Goal: Task Accomplishment & Management: Use online tool/utility

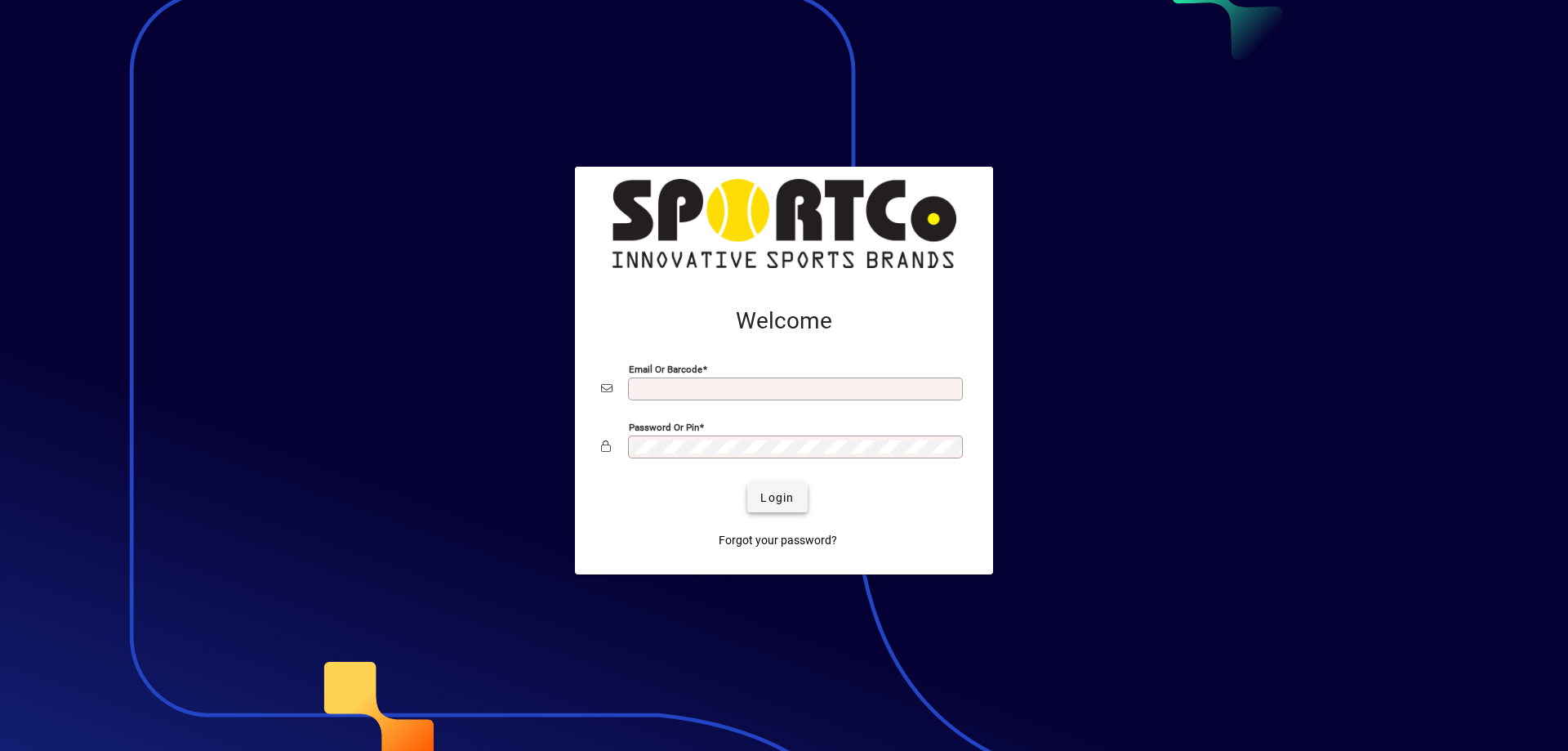
type input "**********"
click at [773, 498] on span "Login" at bounding box center [777, 498] width 33 height 18
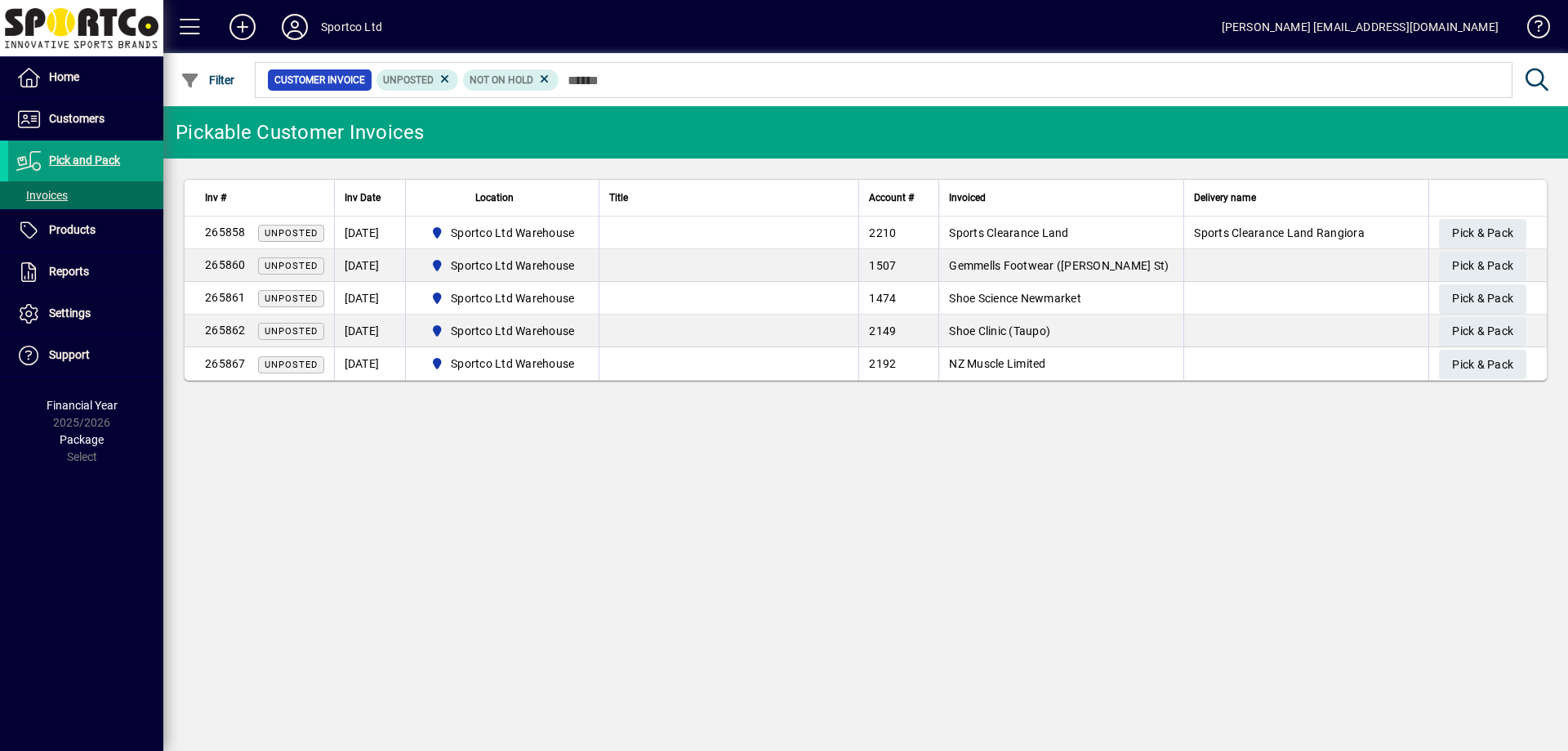
click at [855, 461] on div "Pickable Customer Invoices Inv # Inv Date Location Title Account # Invoiced Del…" at bounding box center [865, 429] width 1405 height 645
click at [1465, 325] on span "Pick & Pack" at bounding box center [1482, 331] width 61 height 27
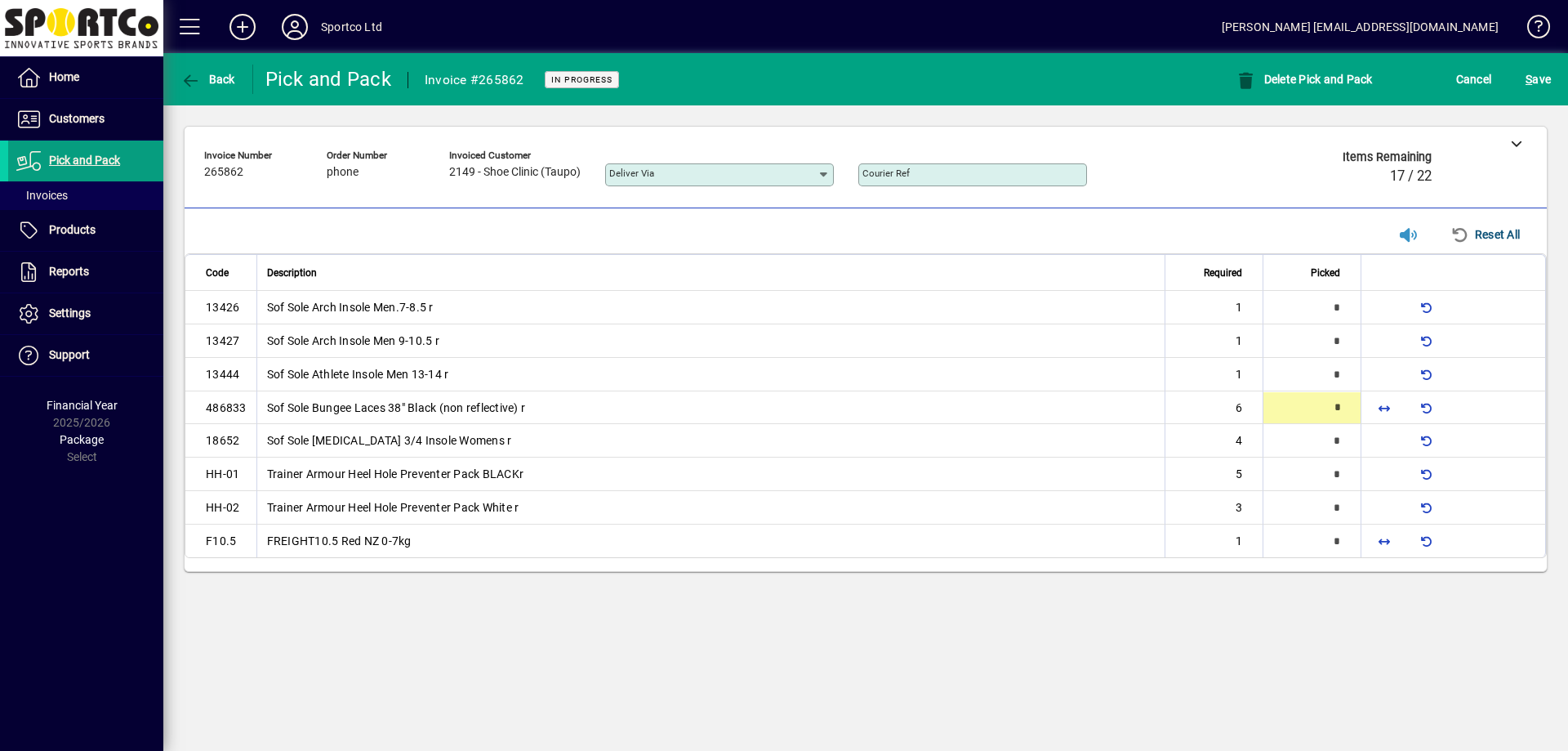
type input "*"
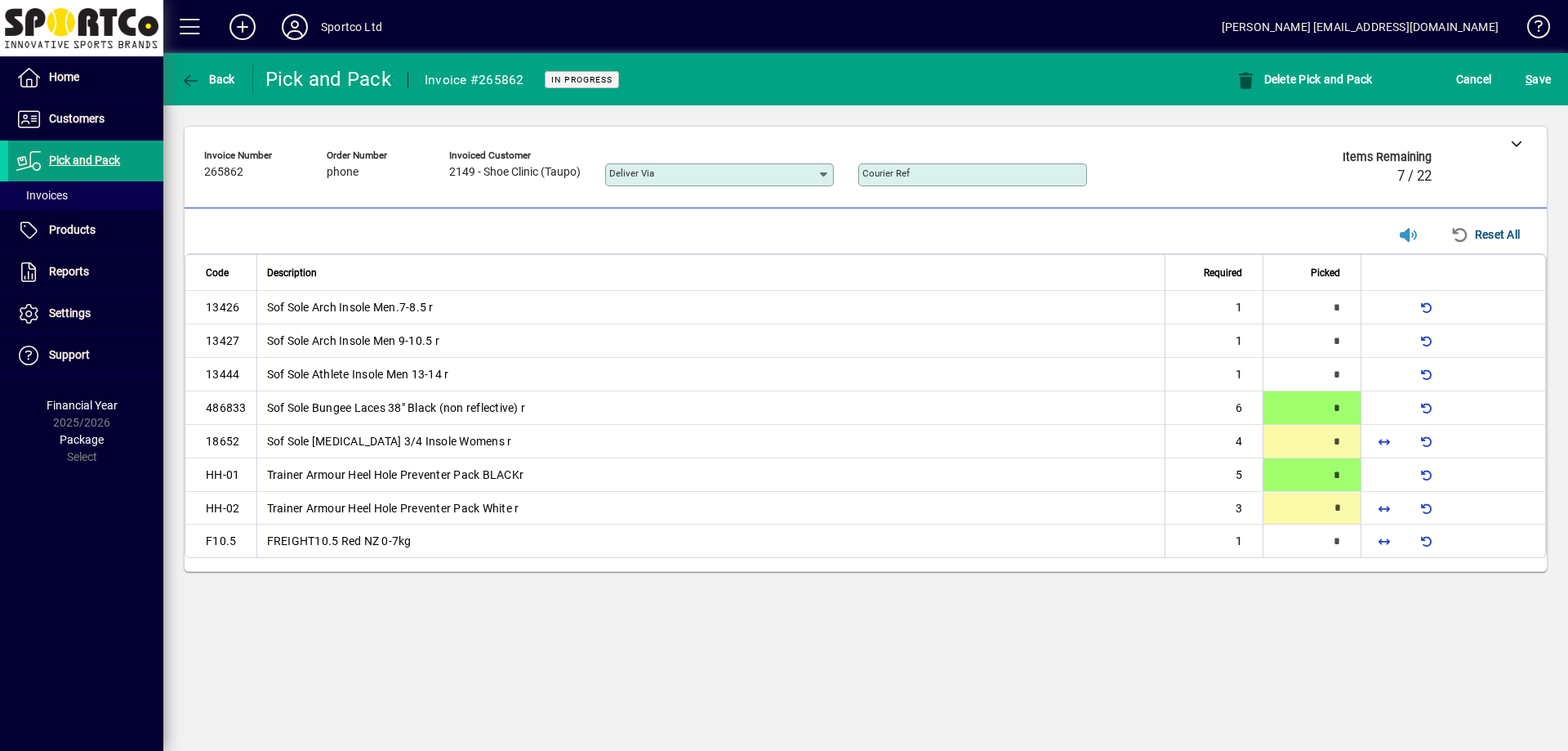
type input "*"
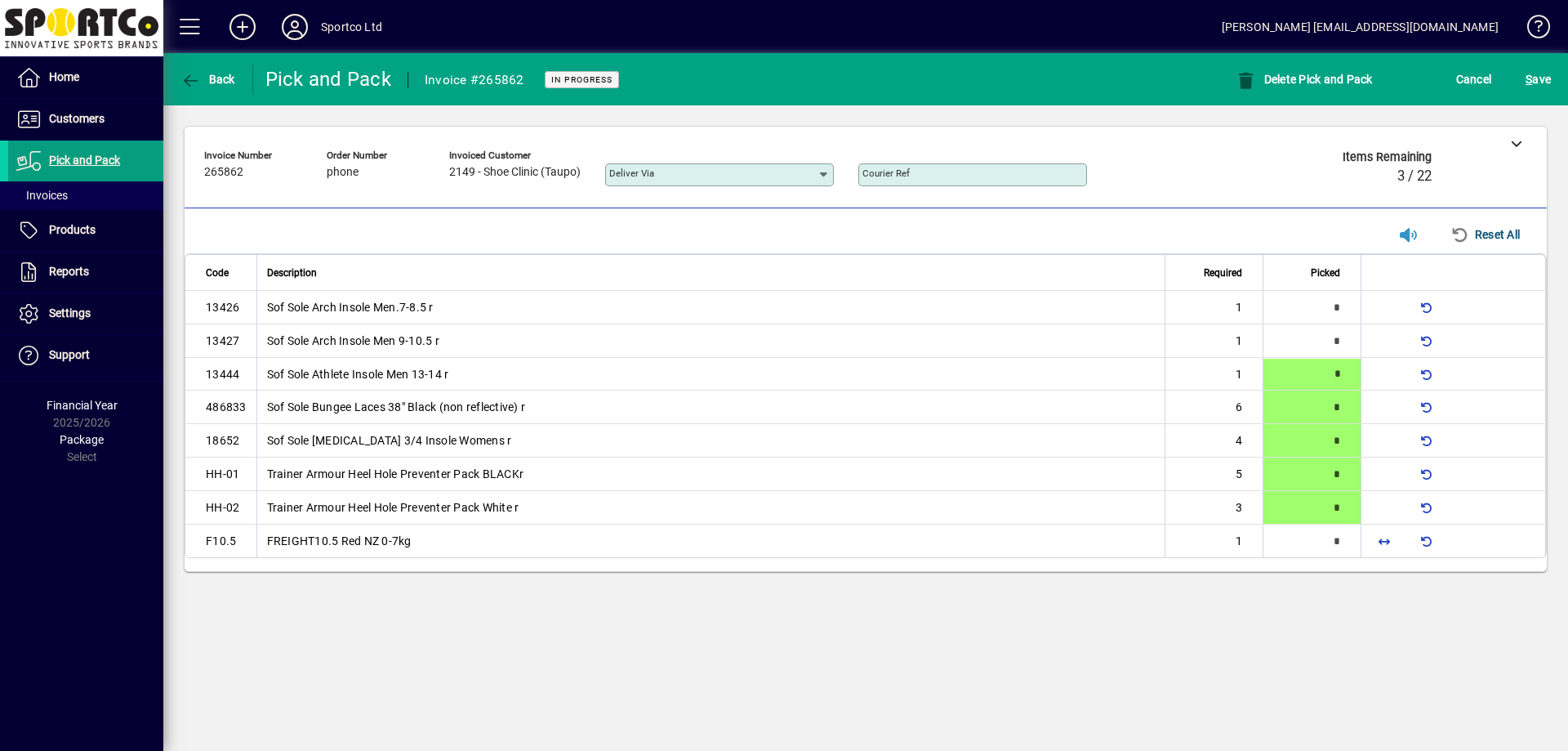
type input "*"
click at [1386, 551] on span "button" at bounding box center [1384, 541] width 39 height 39
type input "*"
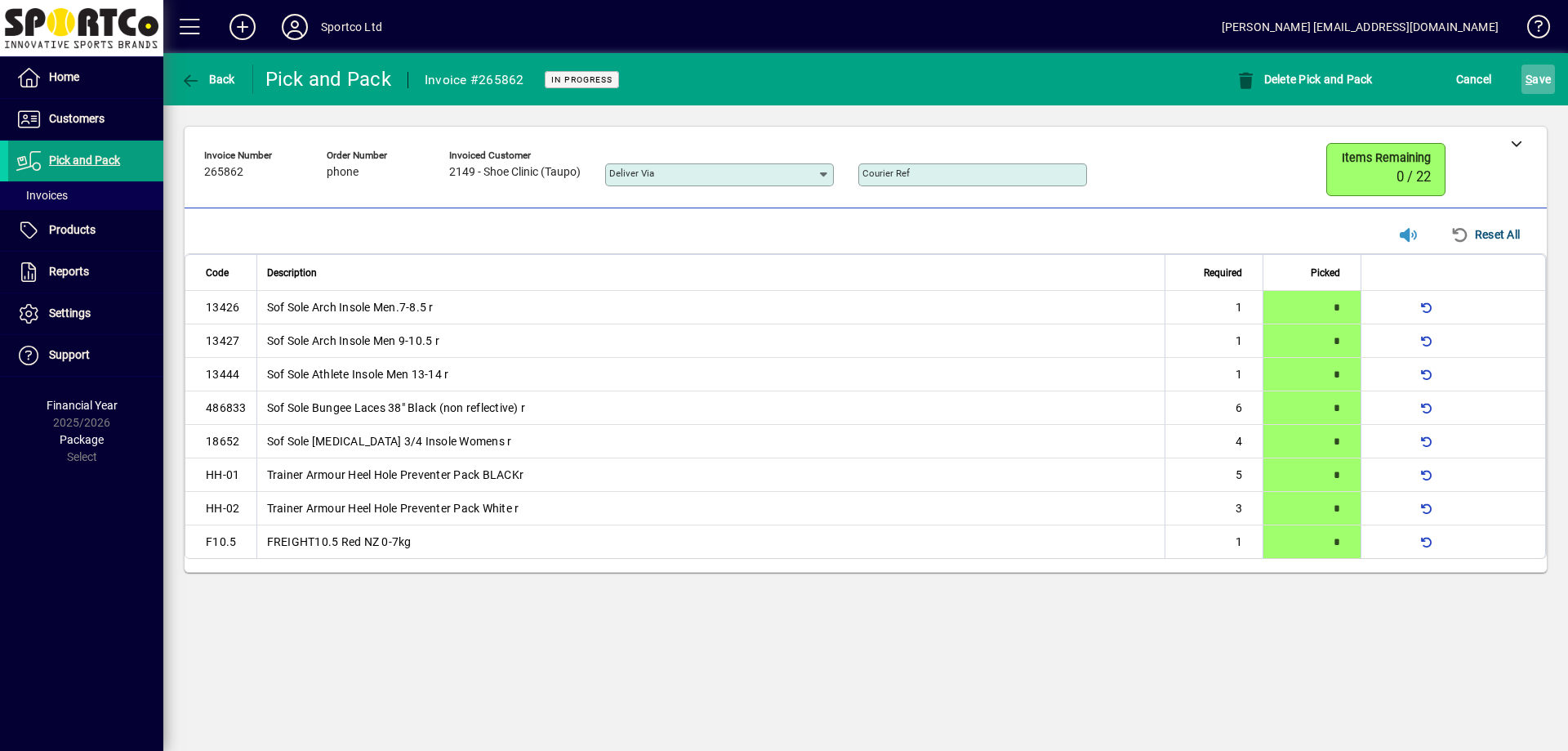
click at [1546, 68] on span "S ave" at bounding box center [1538, 79] width 25 height 26
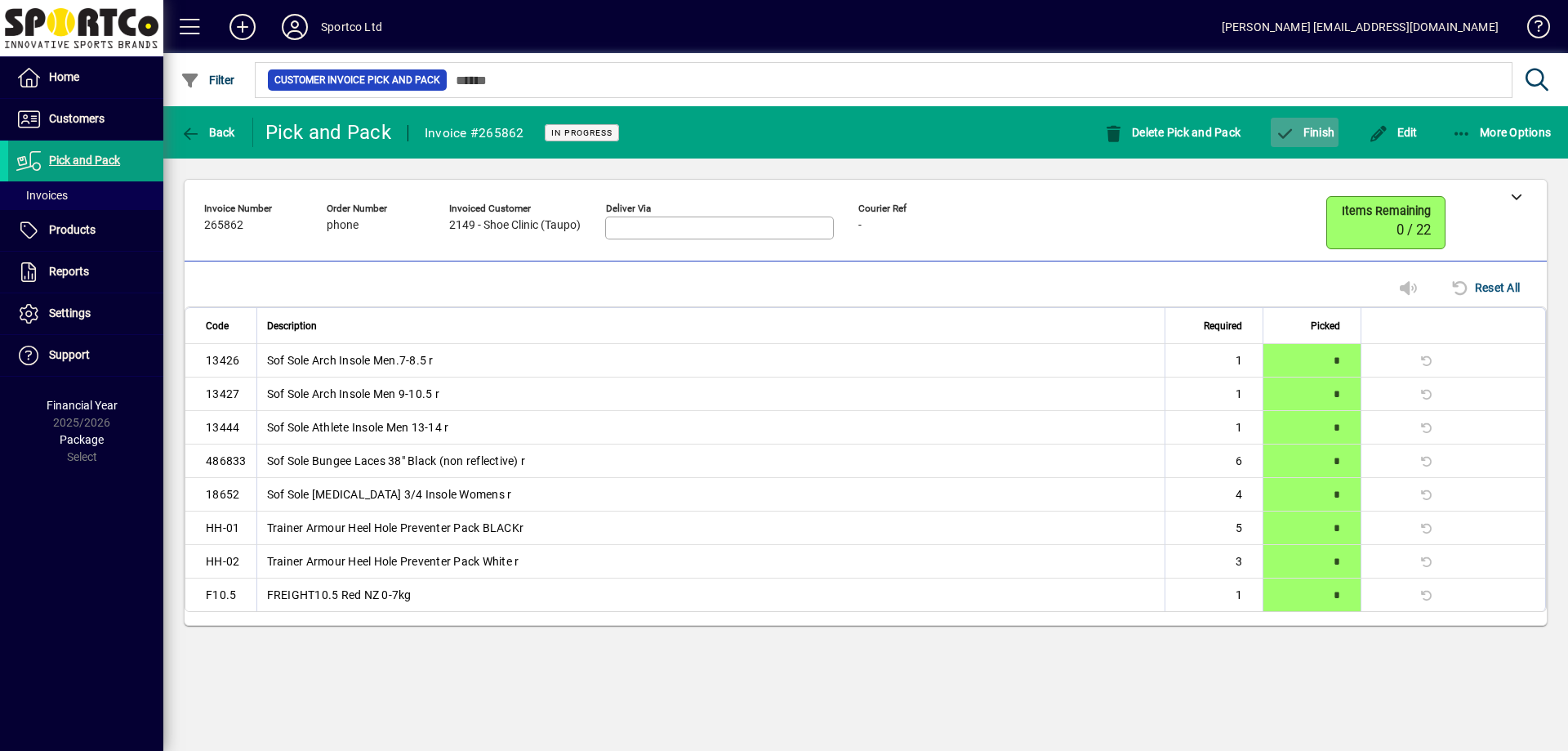
click at [1303, 123] on span "button" at bounding box center [1304, 132] width 67 height 39
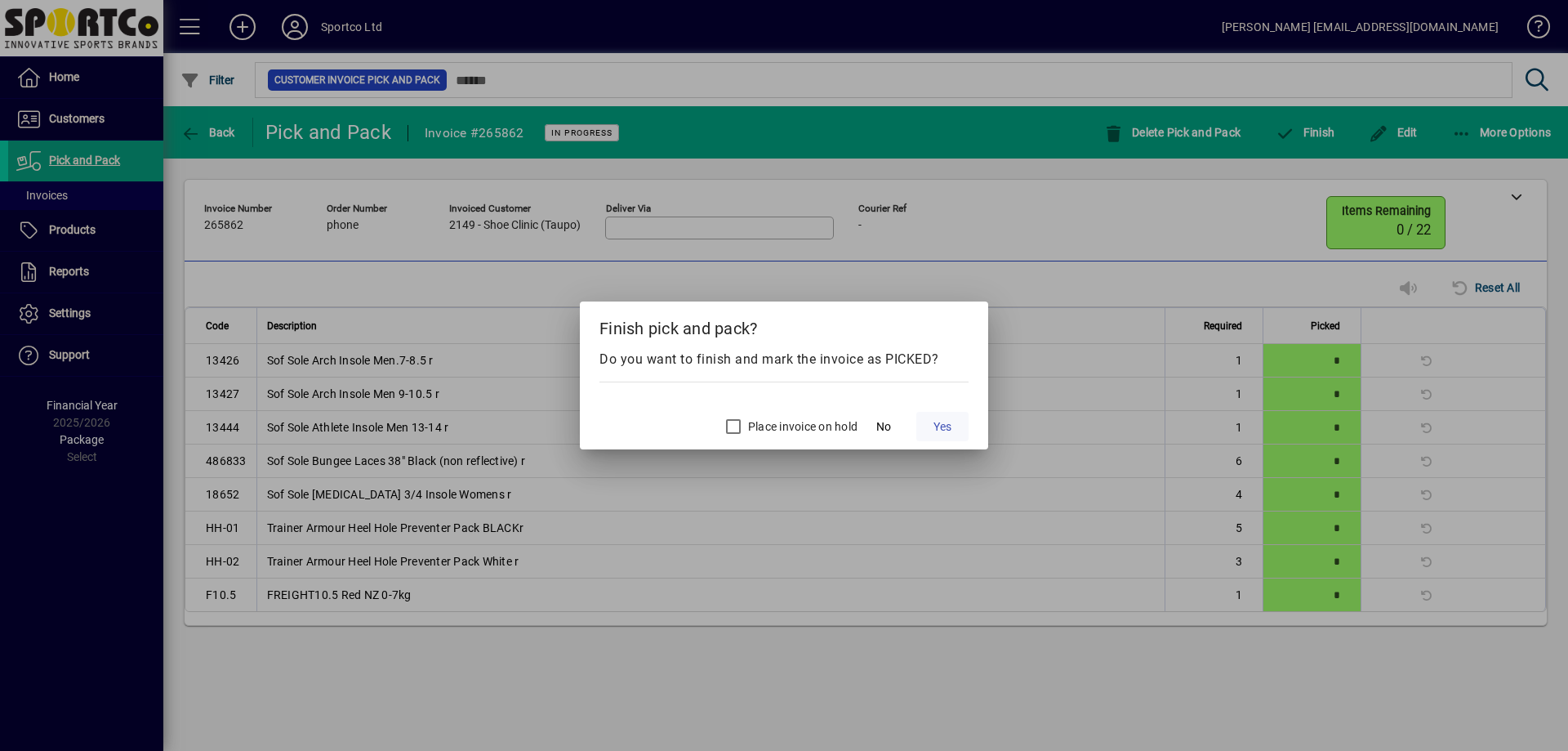
click at [953, 423] on span at bounding box center [942, 426] width 53 height 39
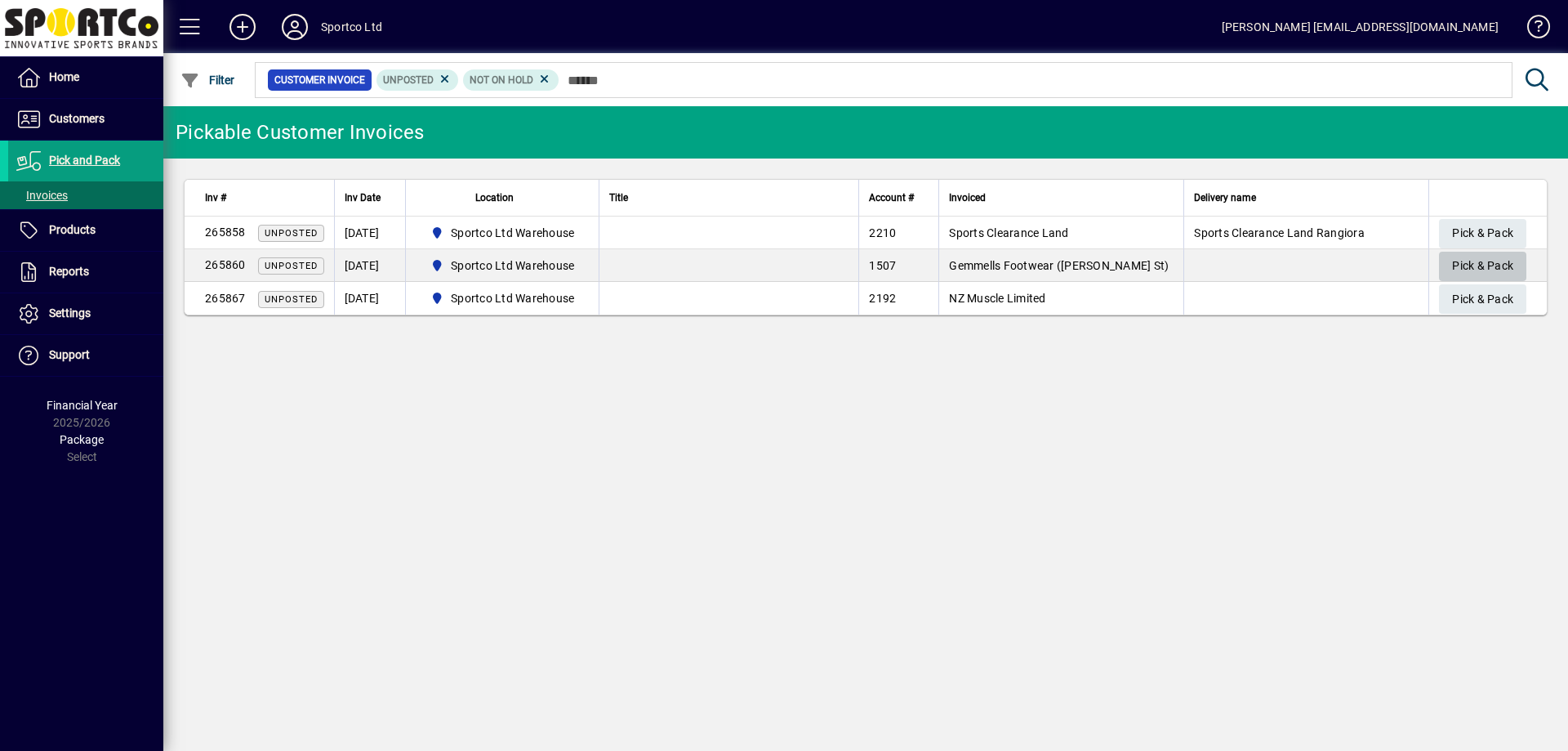
click at [1484, 267] on span "Pick & Pack" at bounding box center [1482, 265] width 61 height 27
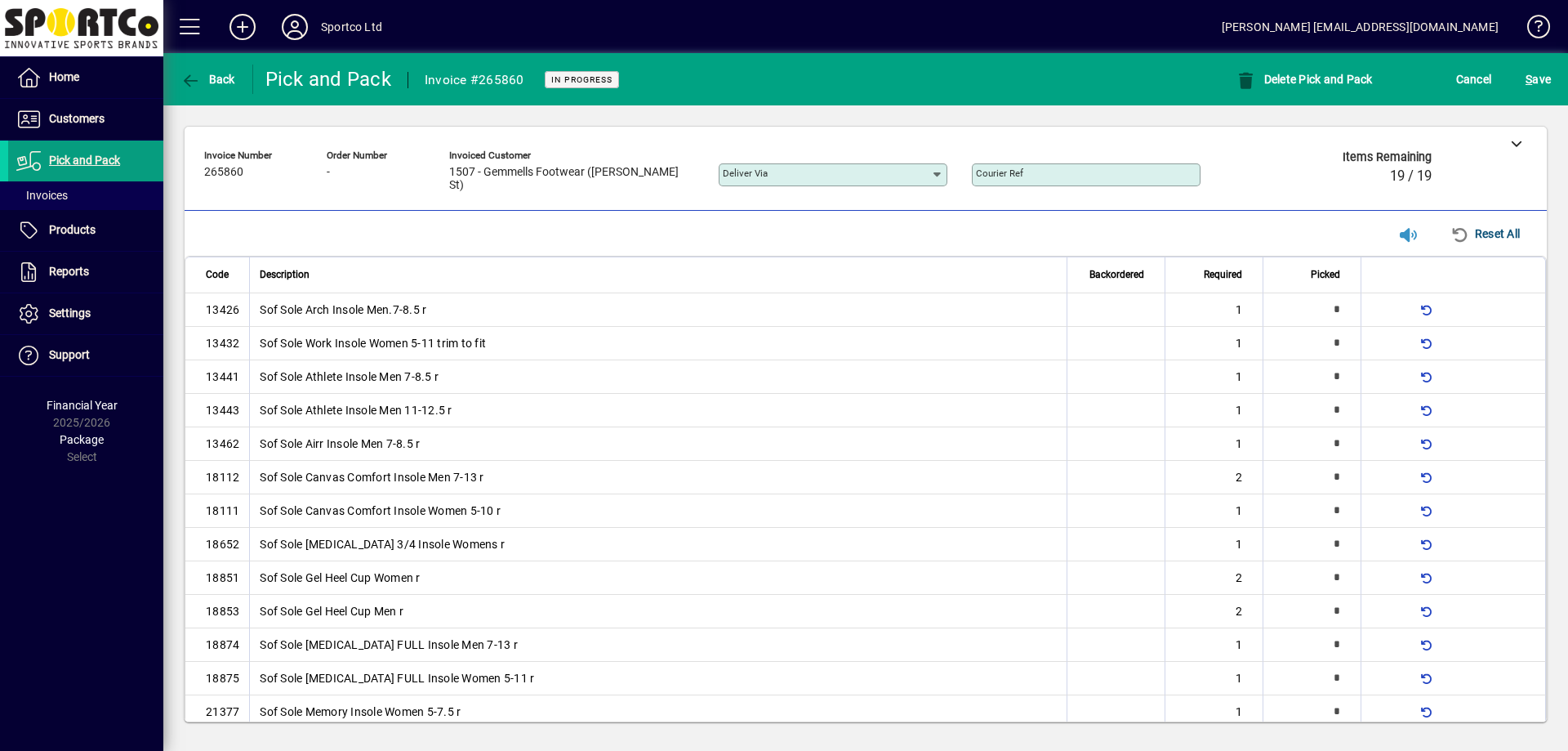
type input "*"
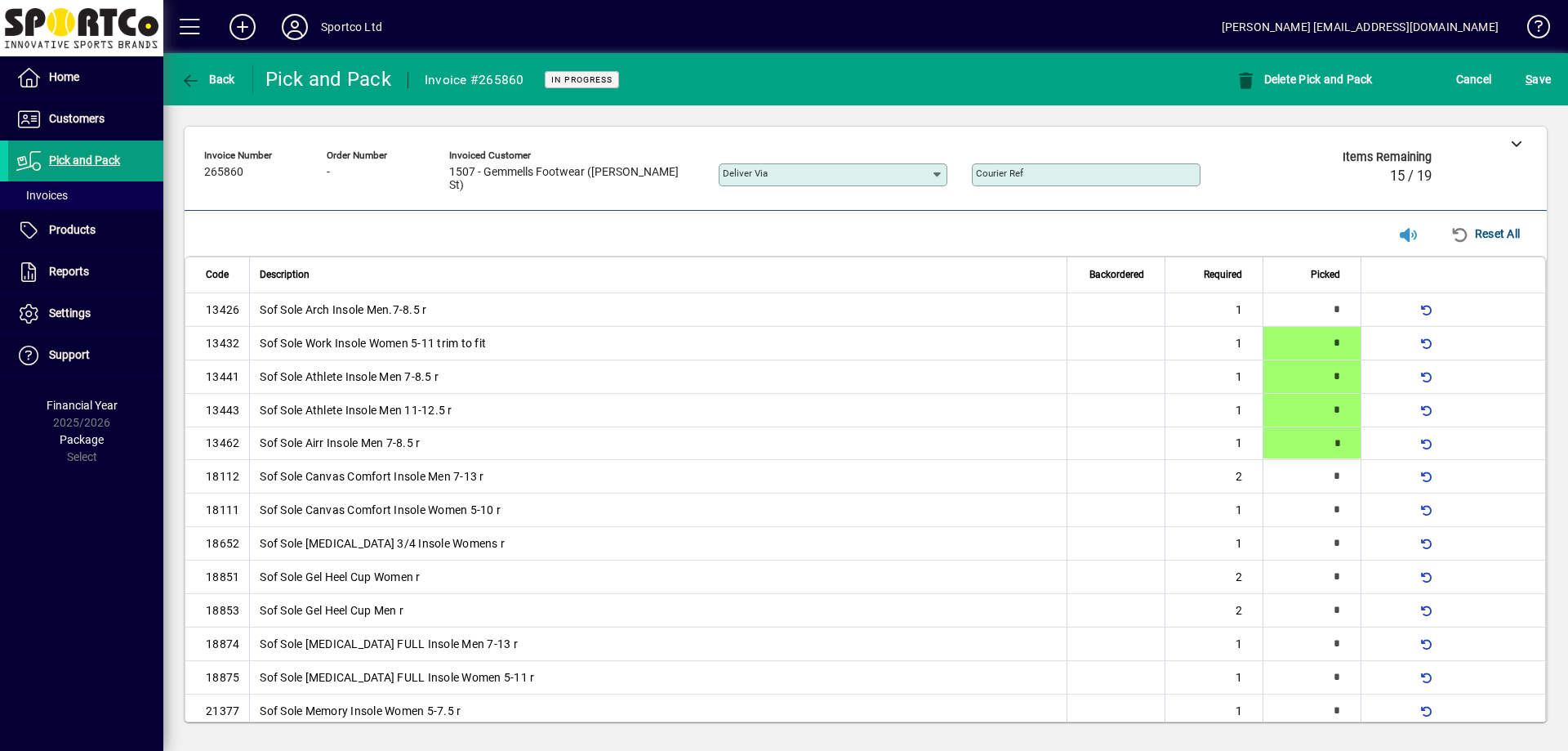
type input "*"
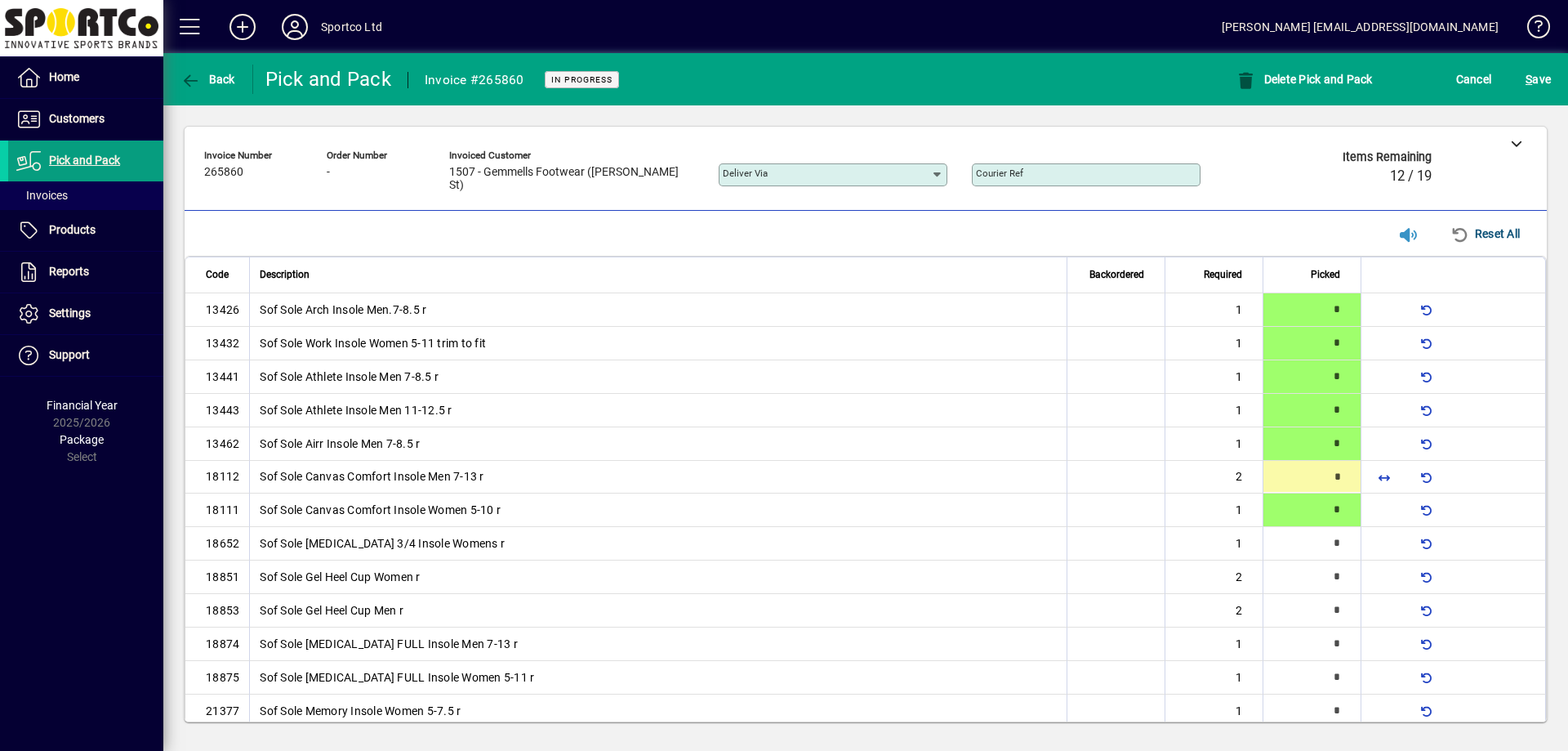
type input "*"
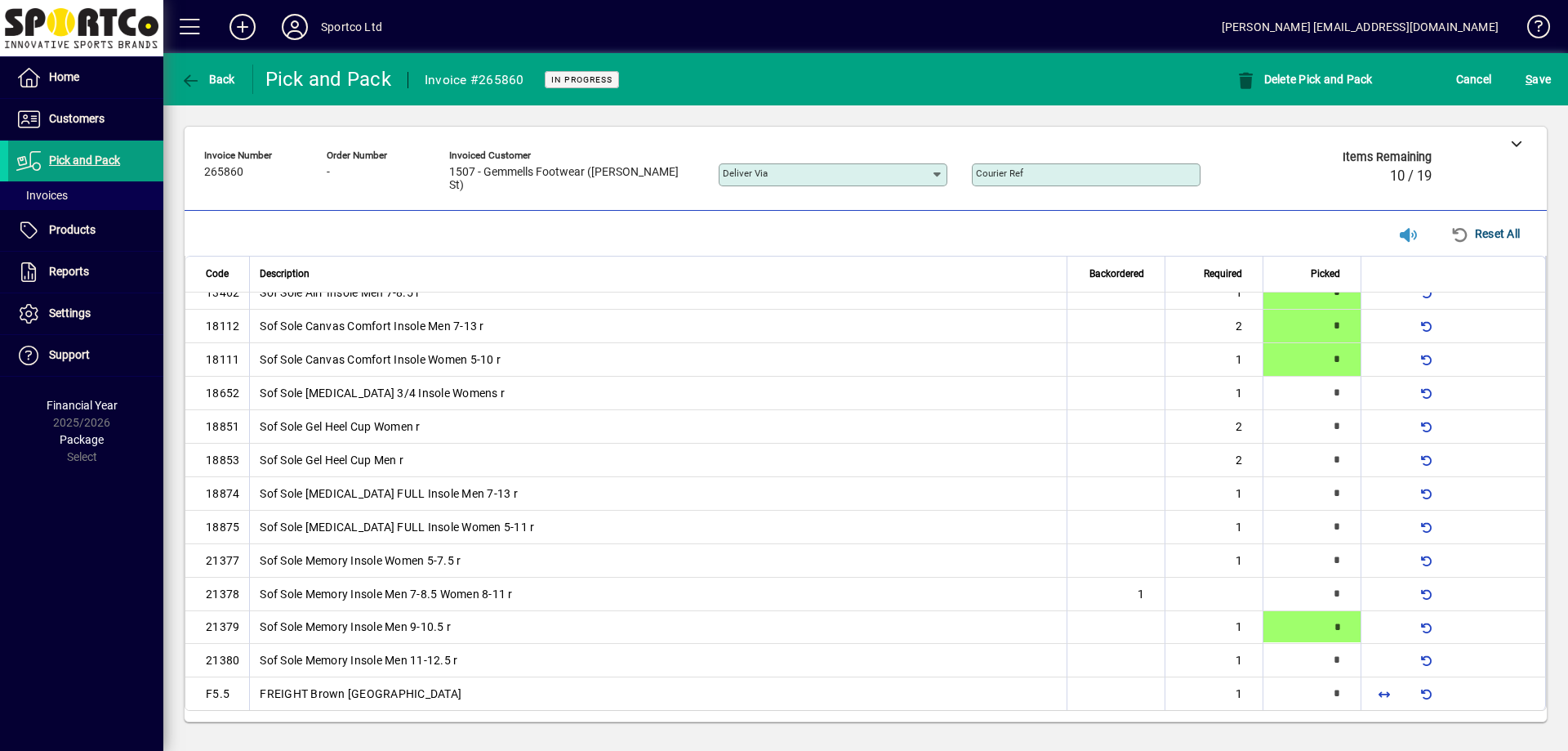
type input "*"
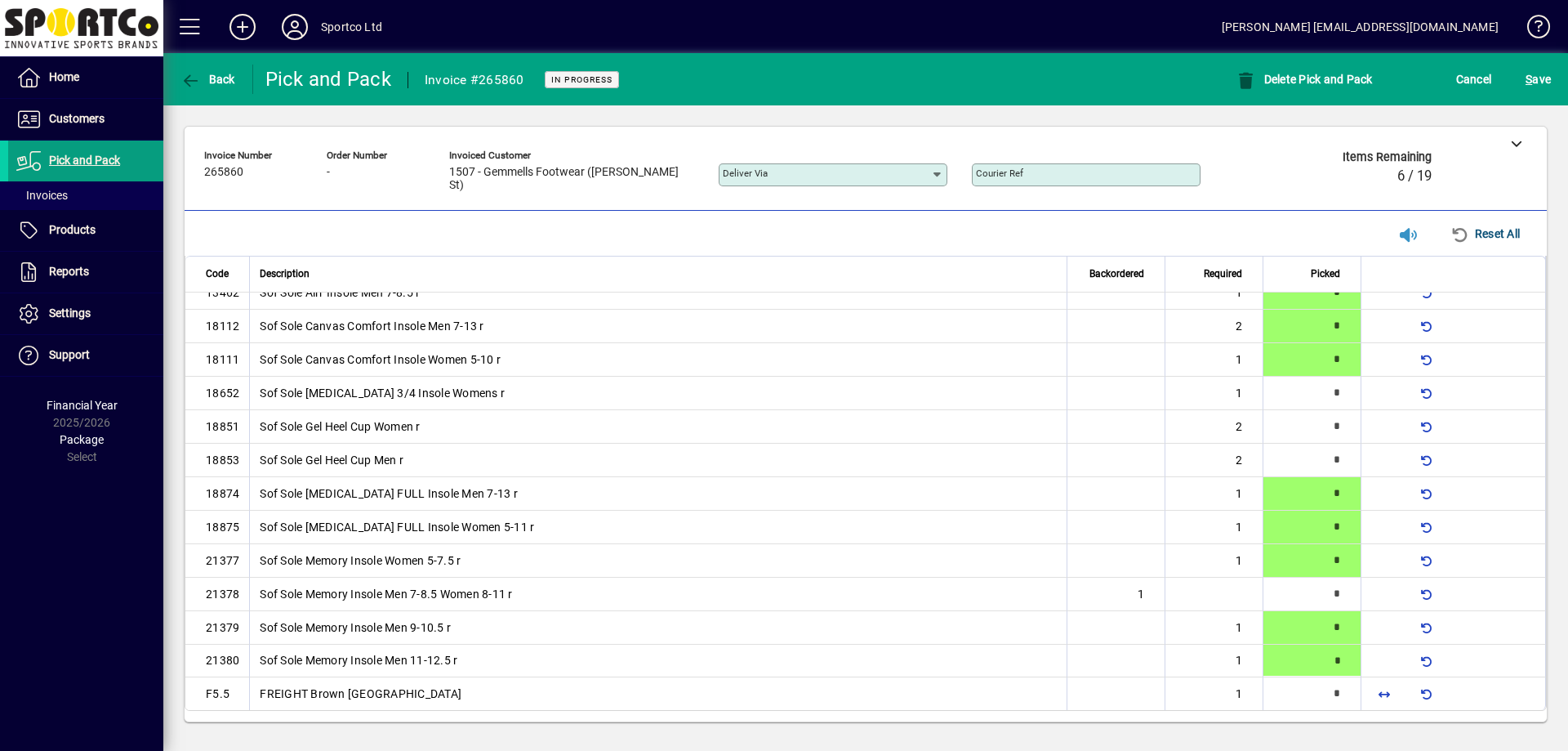
type input "*"
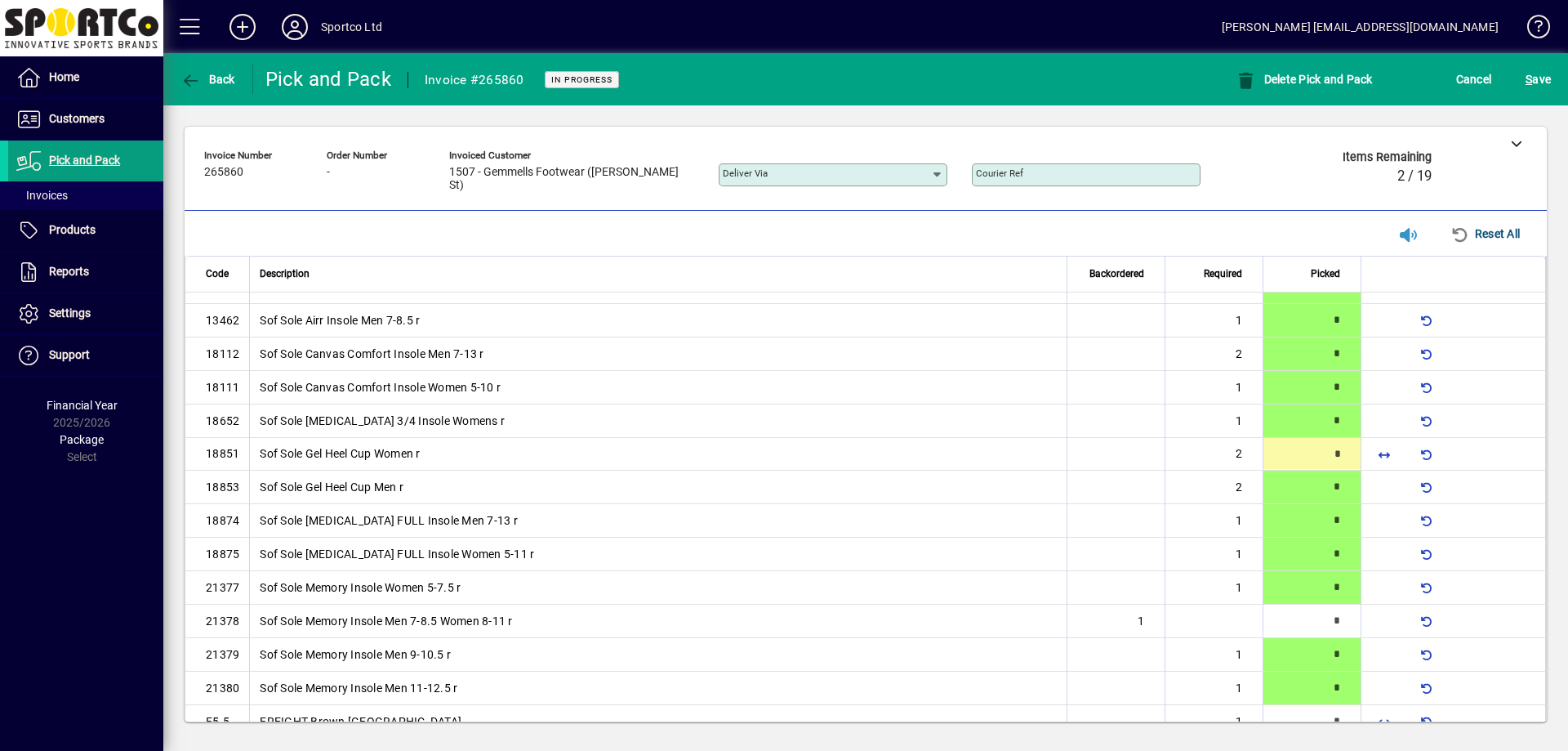
type input "*"
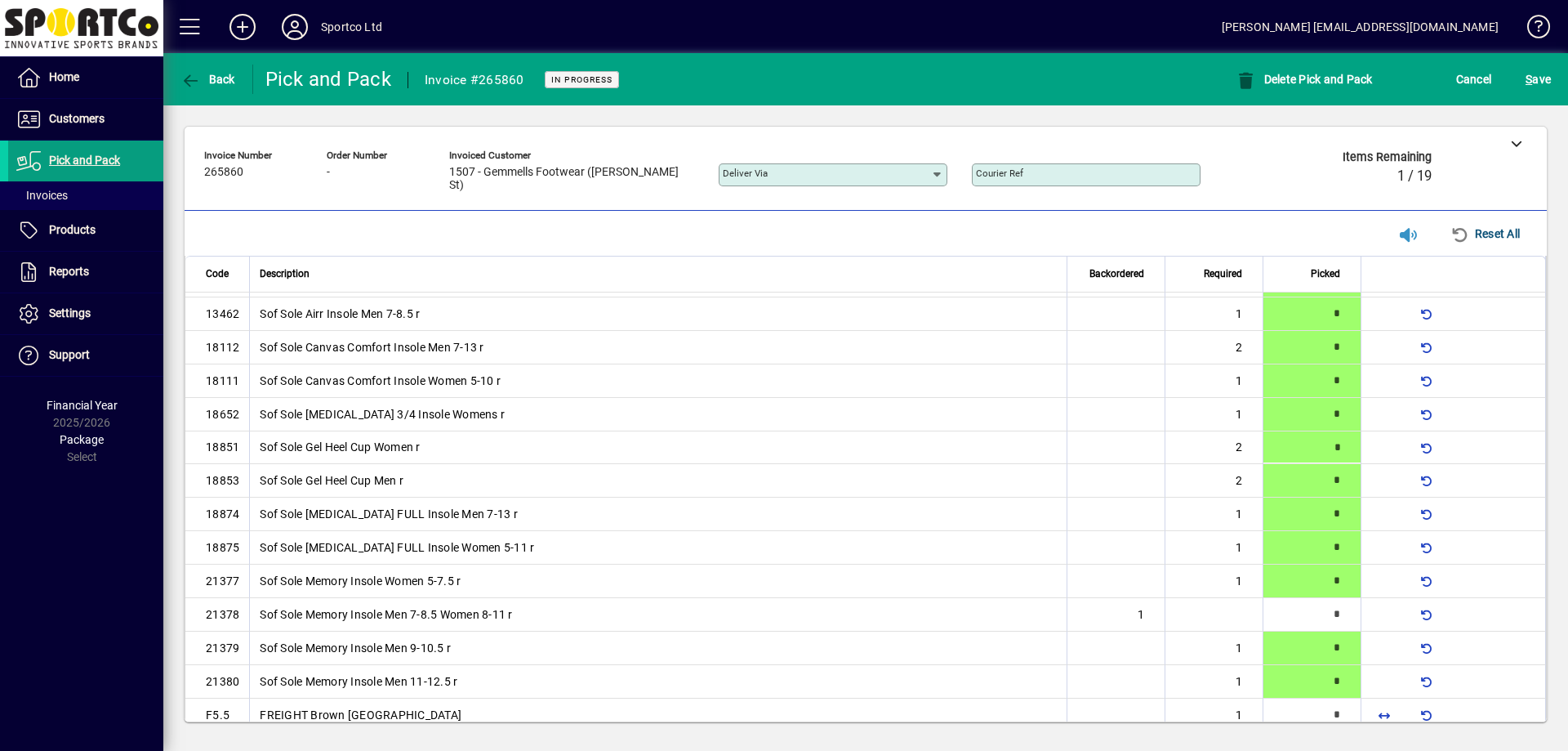
scroll to position [151, 0]
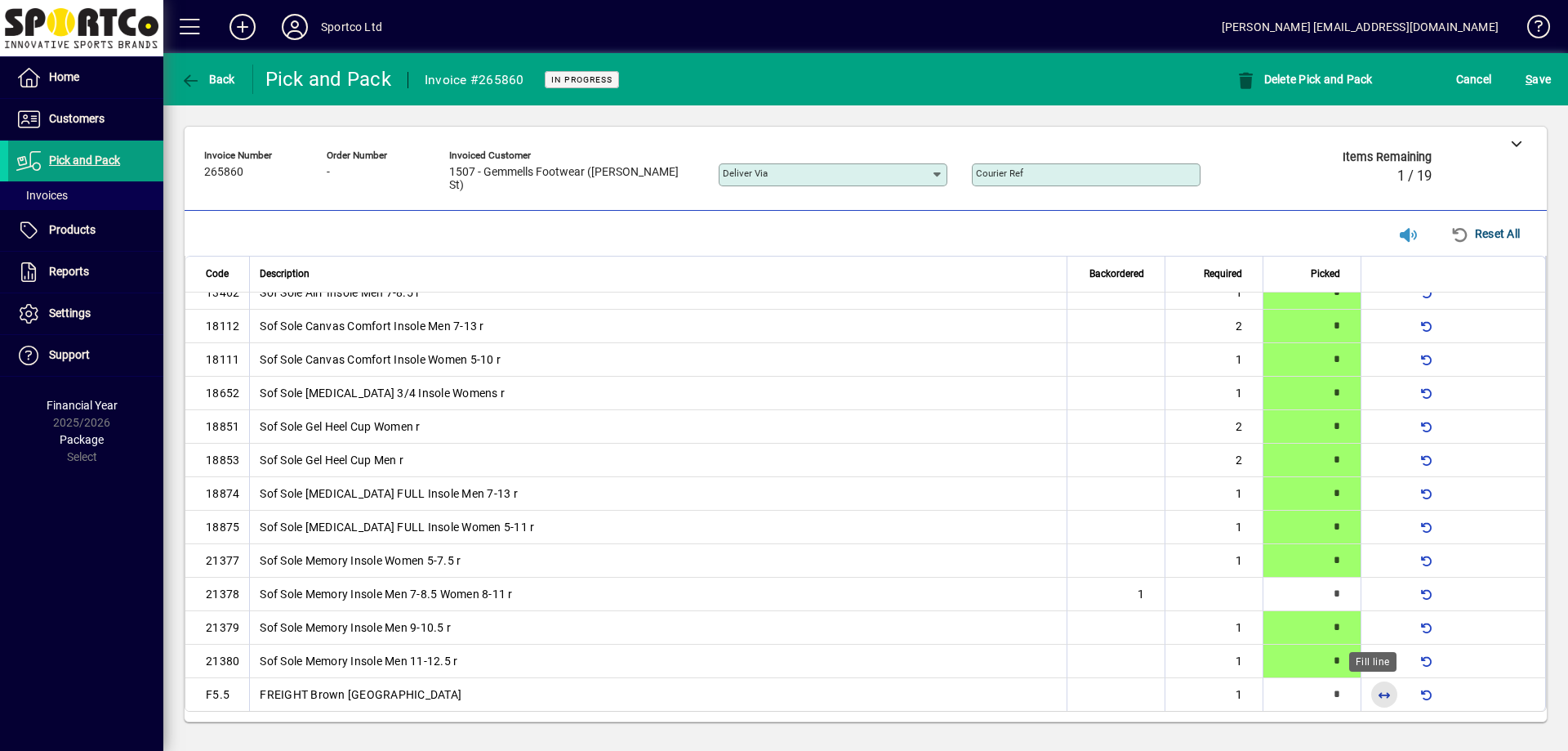
click at [1372, 698] on span "button" at bounding box center [1384, 694] width 39 height 39
type input "*"
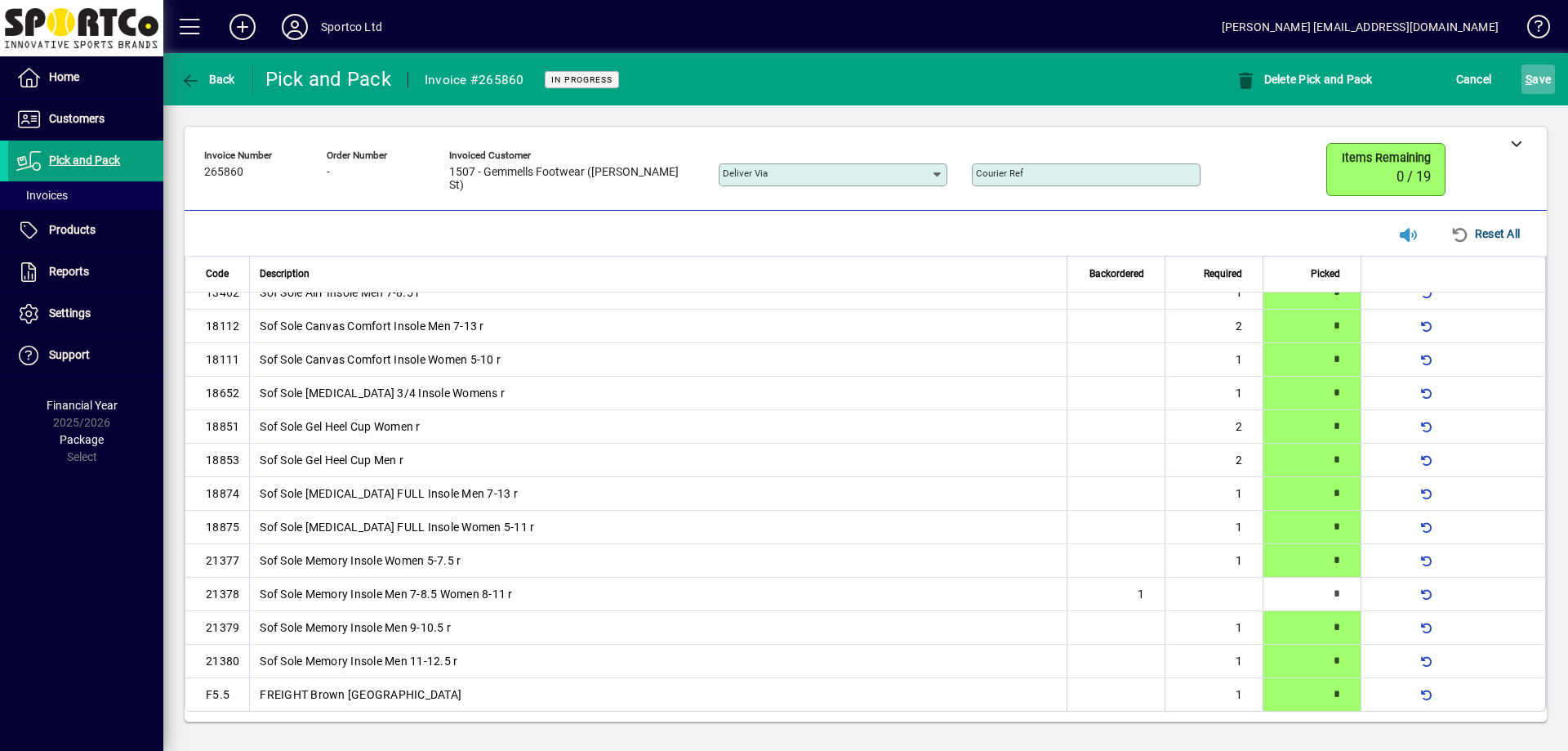
click at [1531, 85] on span "S" at bounding box center [1528, 79] width 6 height 13
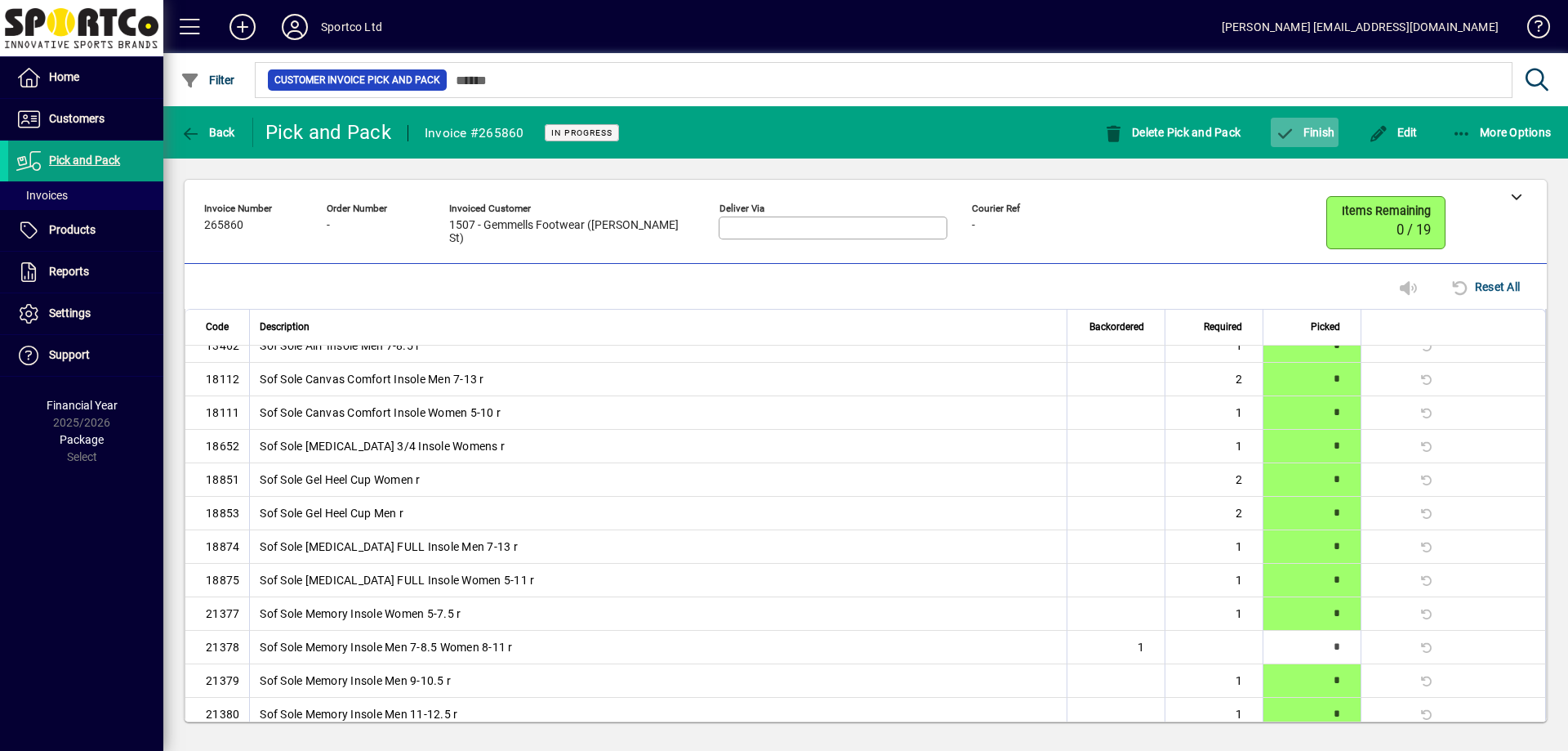
click at [1300, 130] on span "Finish" at bounding box center [1304, 132] width 60 height 13
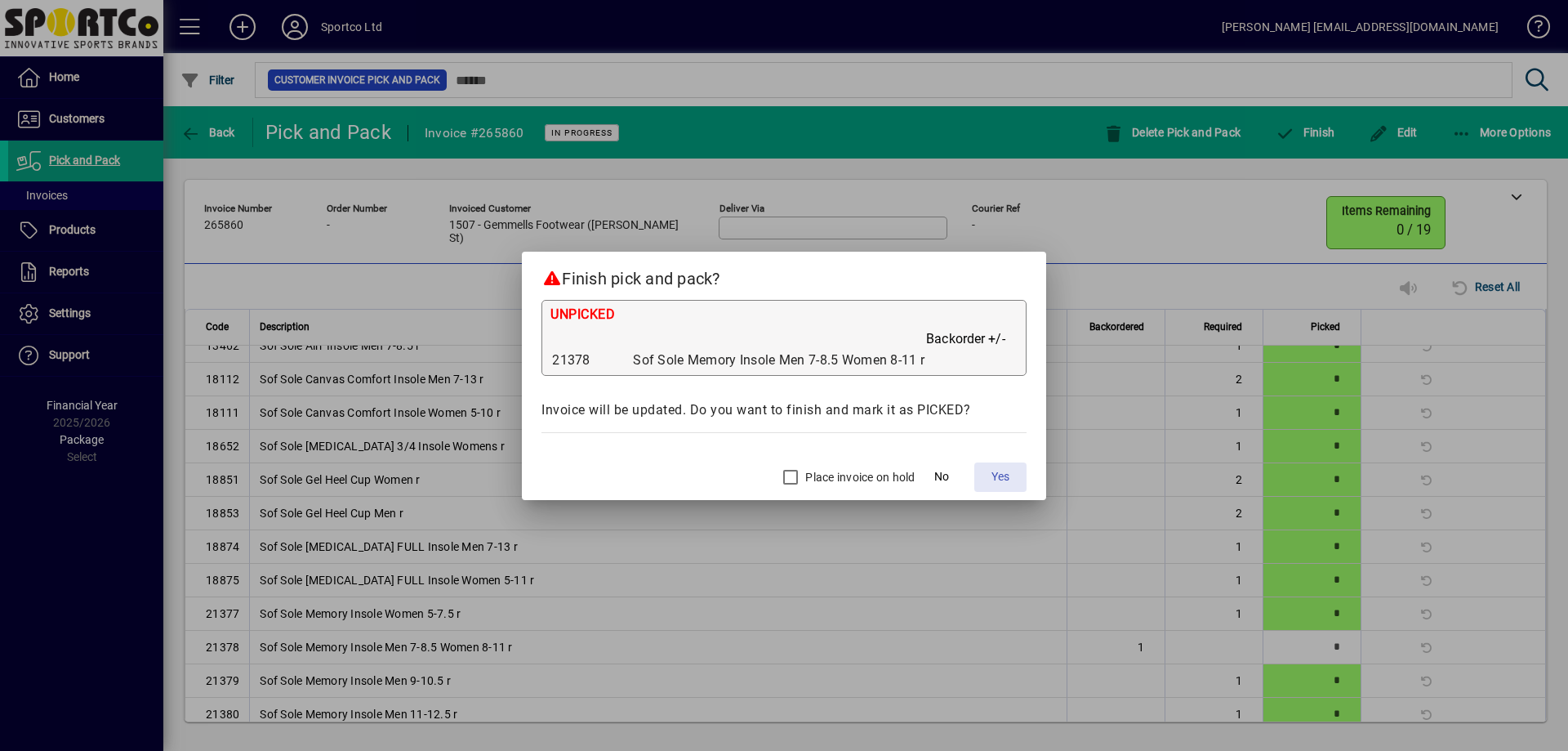
click at [1009, 477] on span "Yes" at bounding box center [1000, 477] width 18 height 18
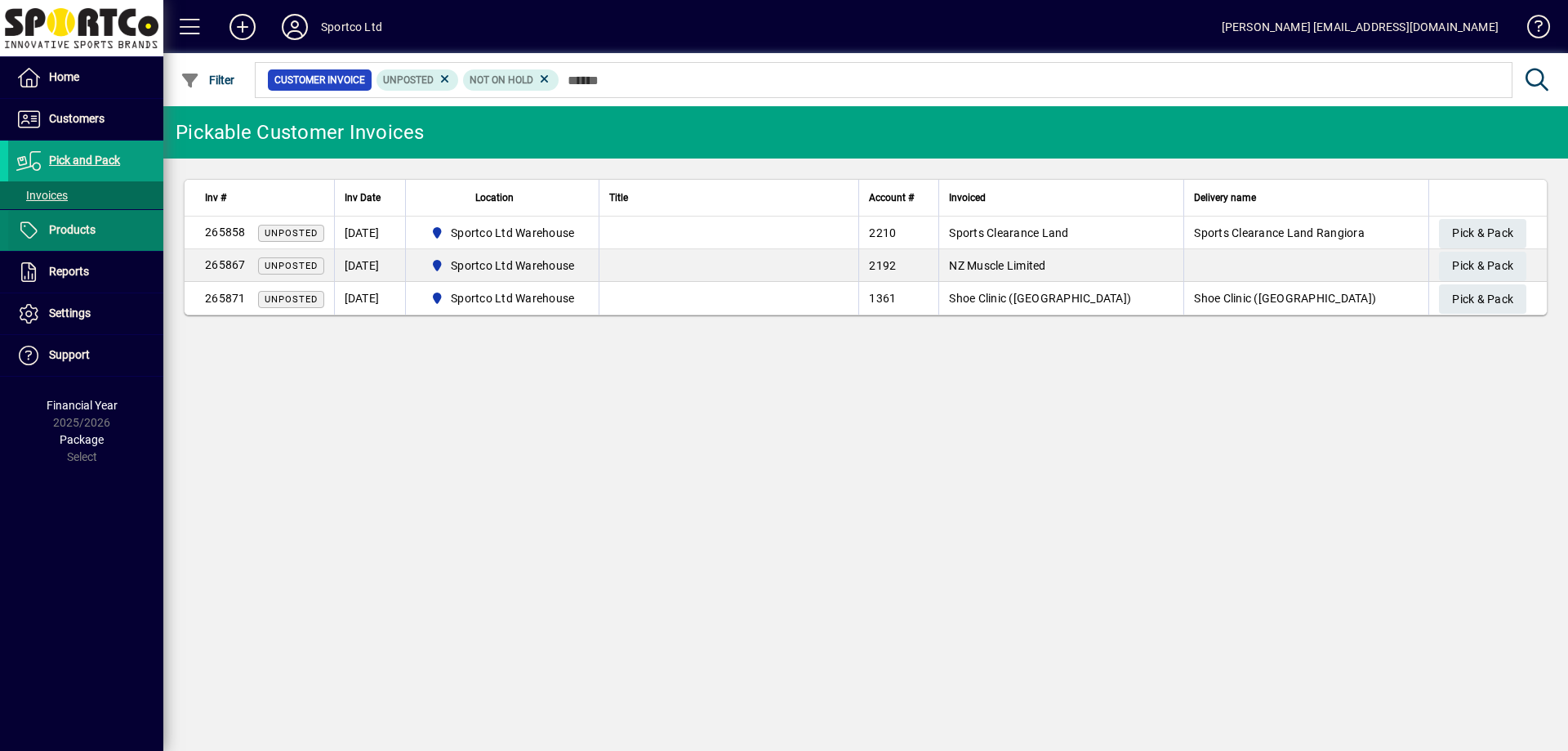
click at [83, 237] on span "Products" at bounding box center [52, 230] width 88 height 19
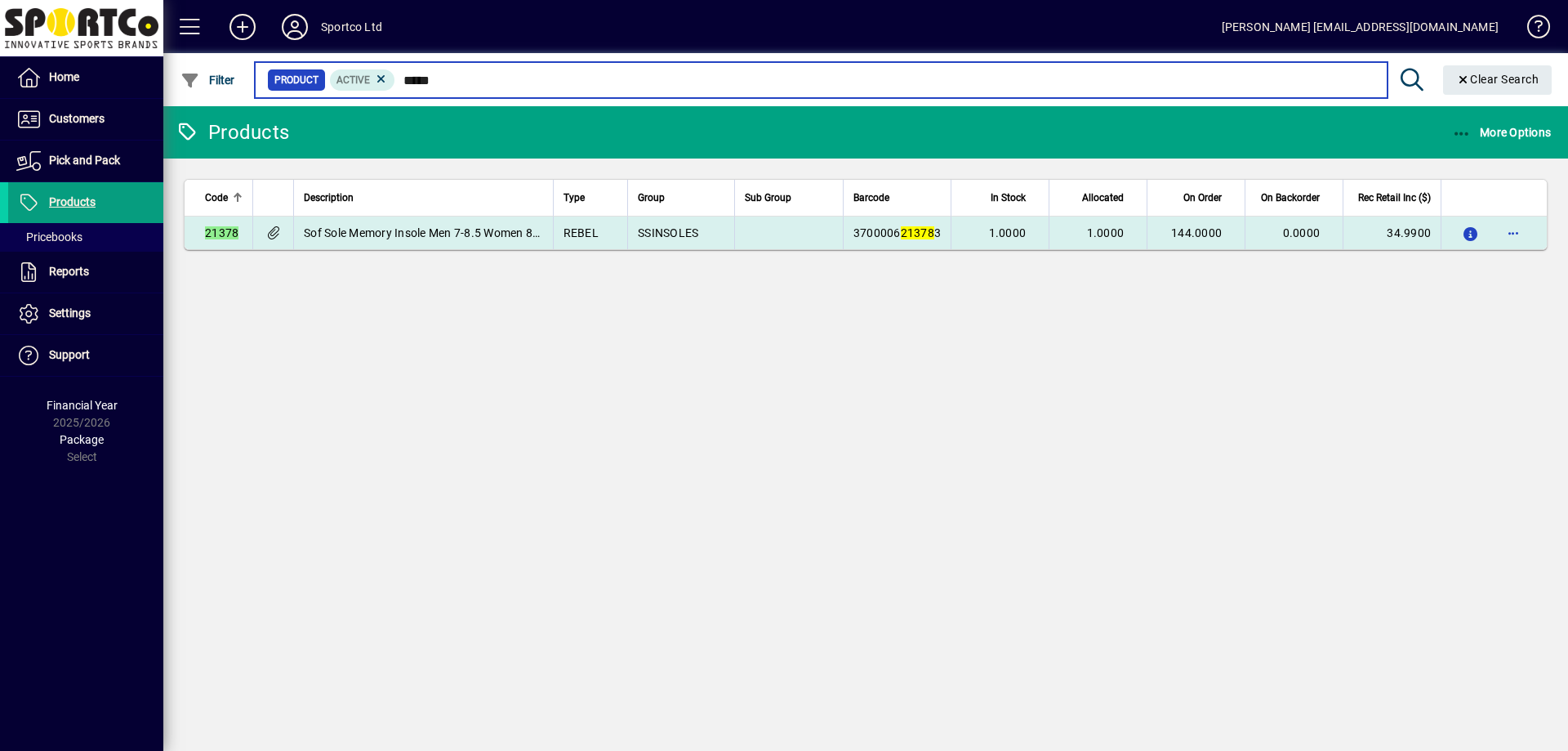
type input "*****"
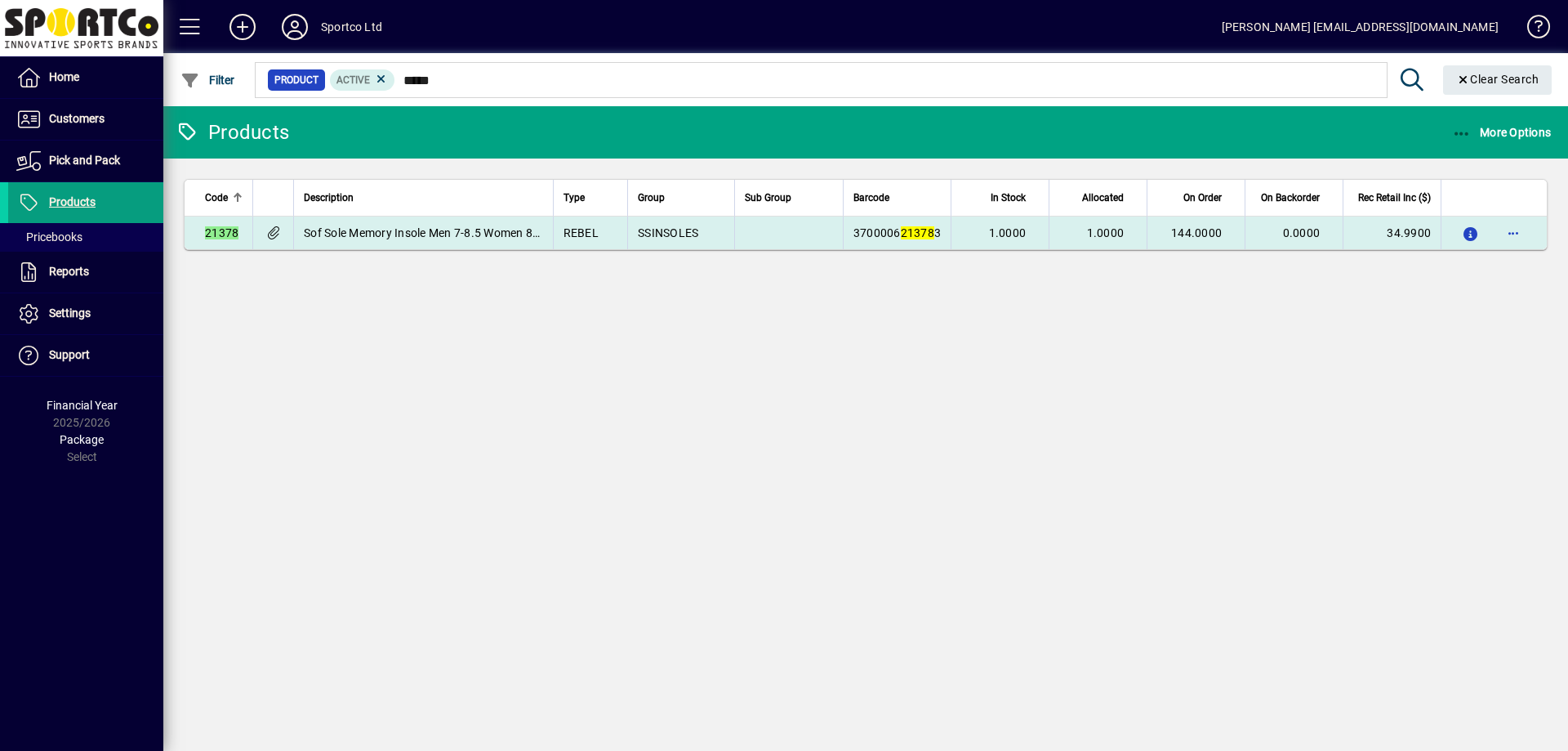
click at [1033, 224] on td "1.0000" at bounding box center [999, 232] width 98 height 32
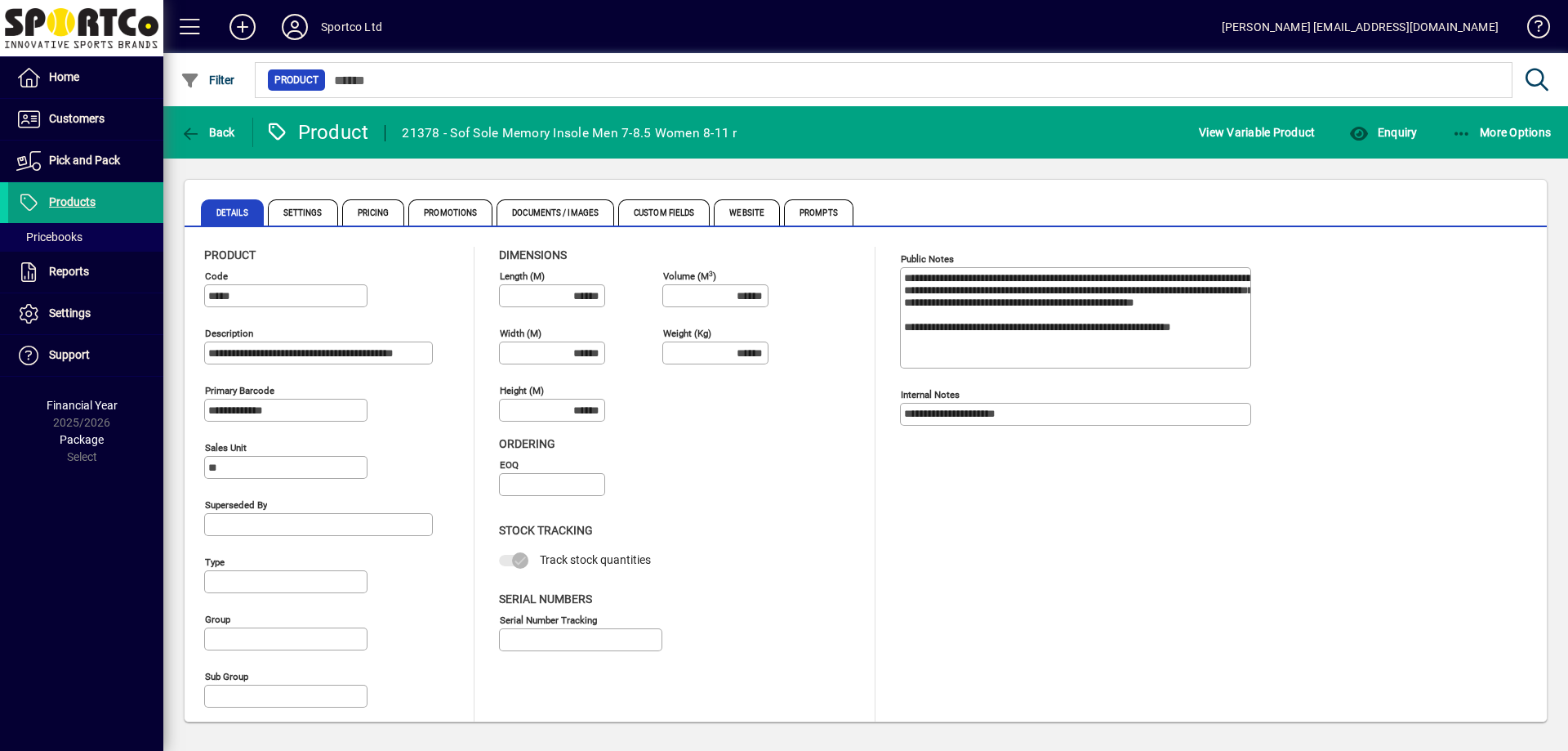
type input "**********"
type input "****"
click at [1384, 137] on span "Enquiry" at bounding box center [1382, 132] width 67 height 13
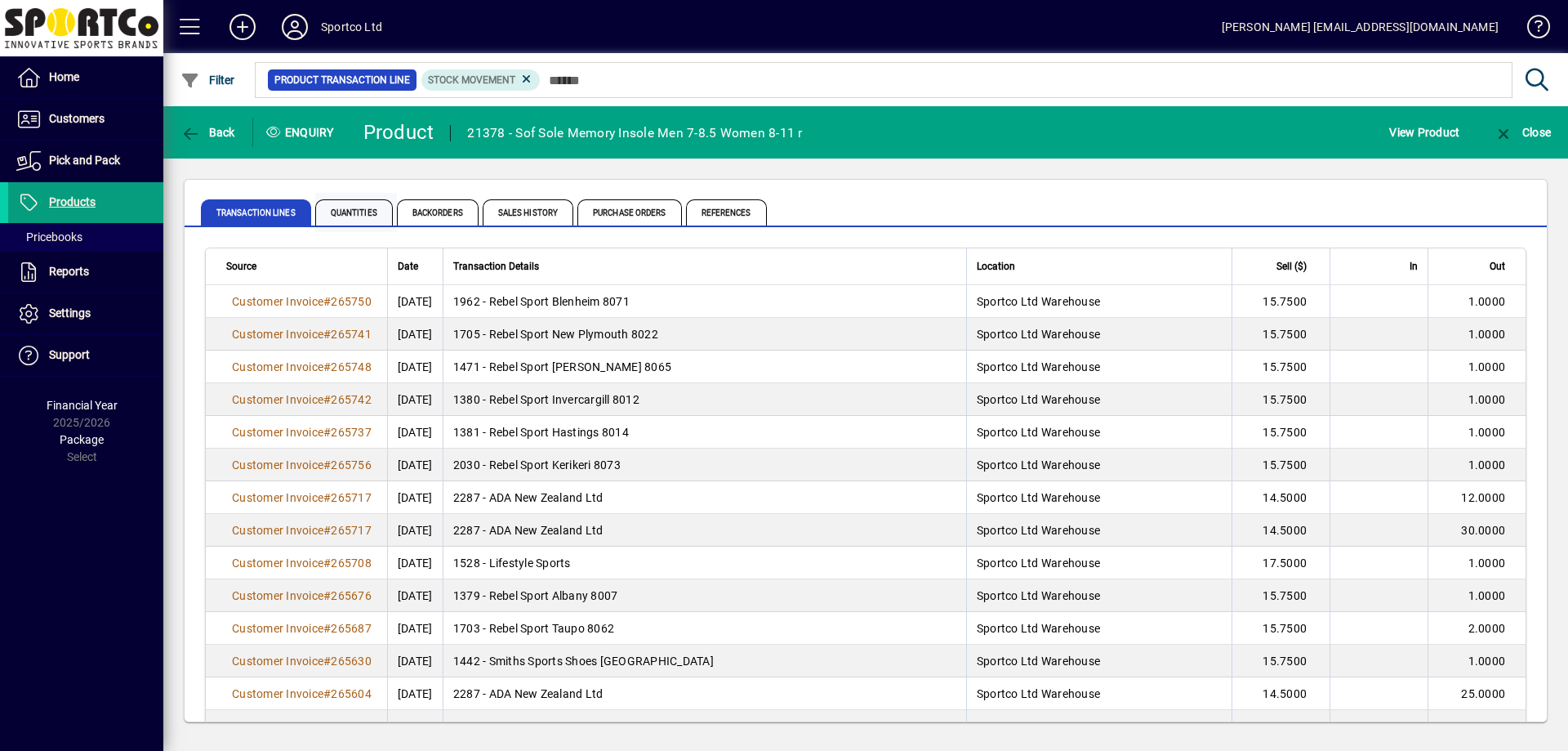
drag, startPoint x: 371, startPoint y: 203, endPoint x: 365, endPoint y: 211, distance: 10.0
click at [371, 203] on span "Quantities" at bounding box center [354, 212] width 78 height 26
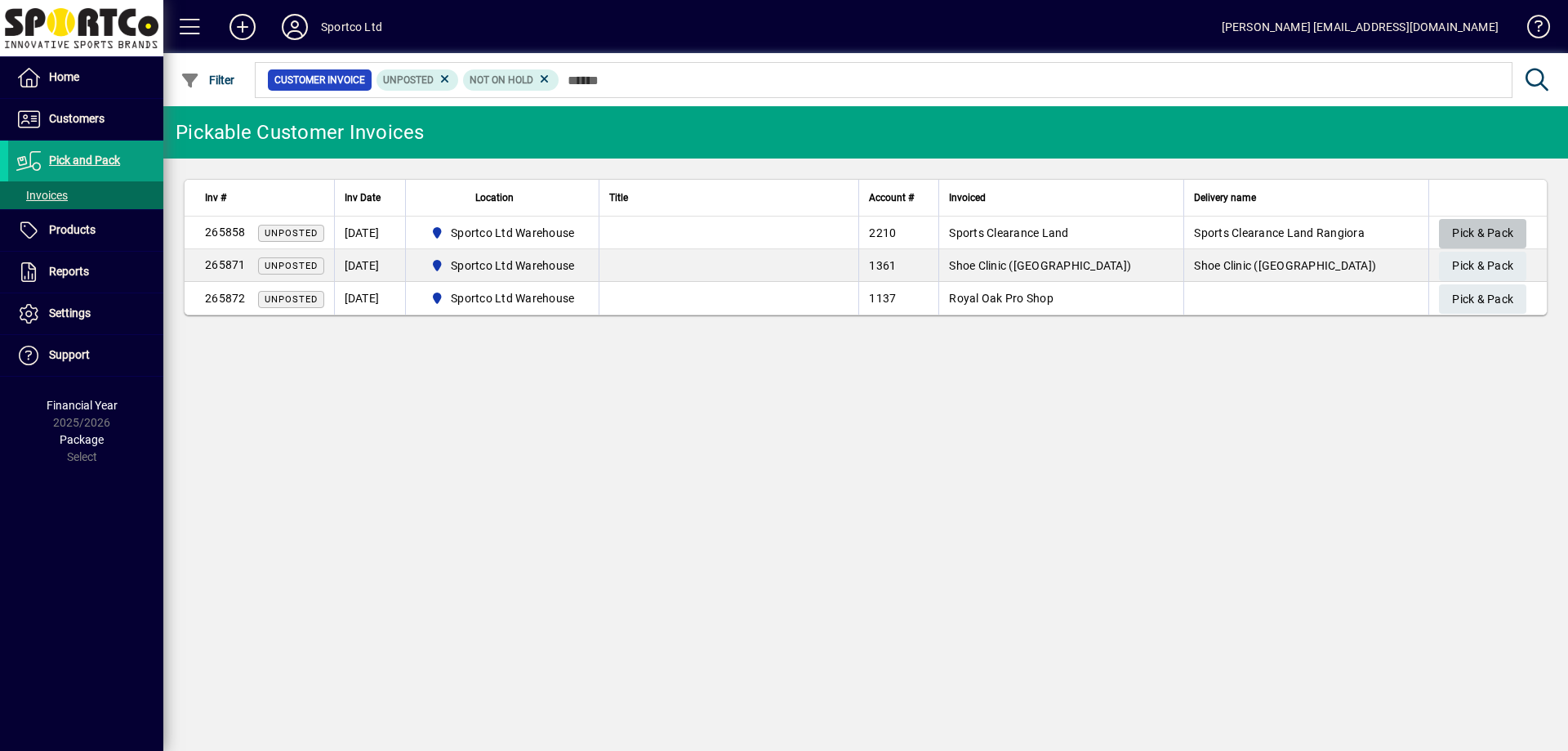
click at [1490, 220] on span "Pick & Pack" at bounding box center [1482, 233] width 61 height 27
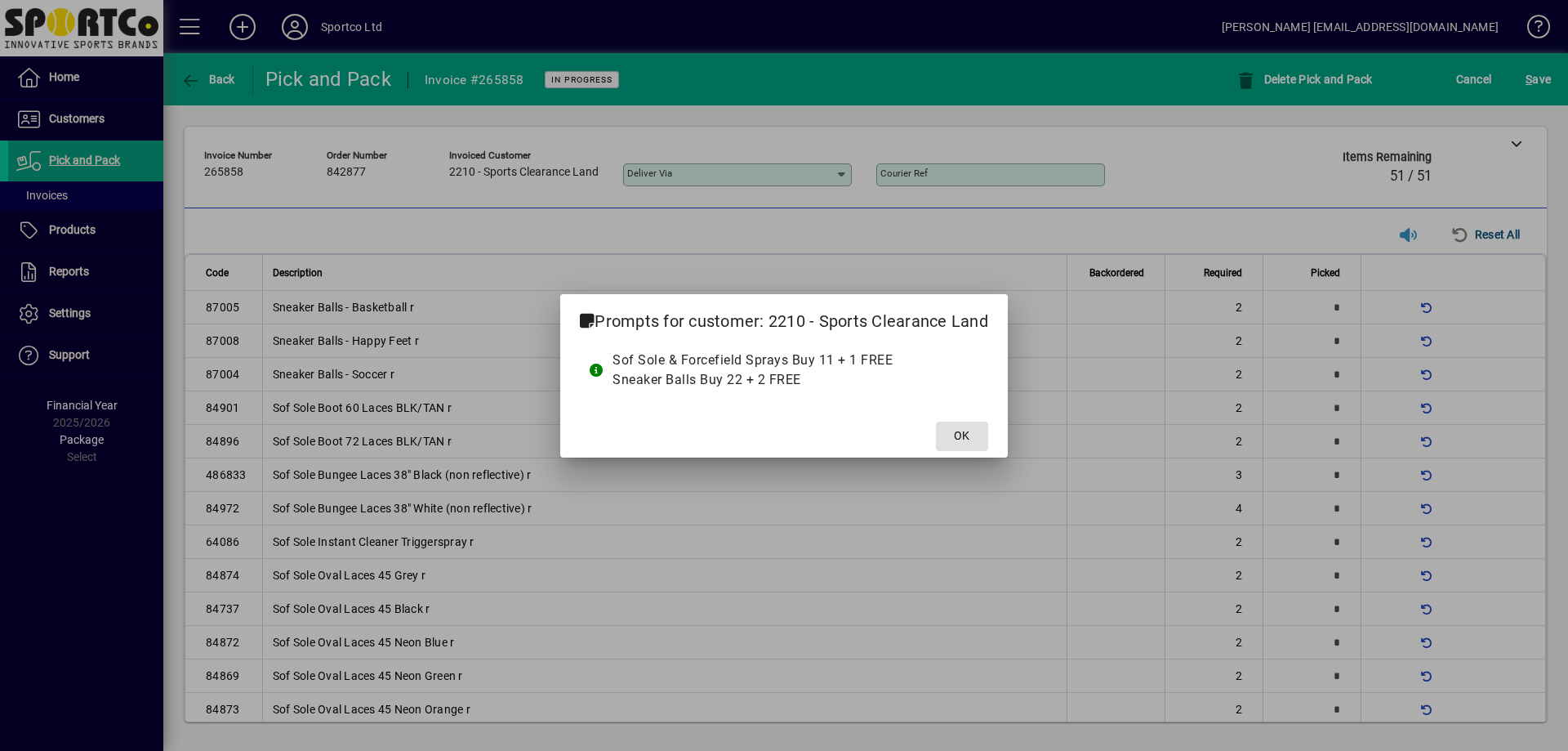
click at [935, 421] on button "OK" at bounding box center [961, 436] width 53 height 30
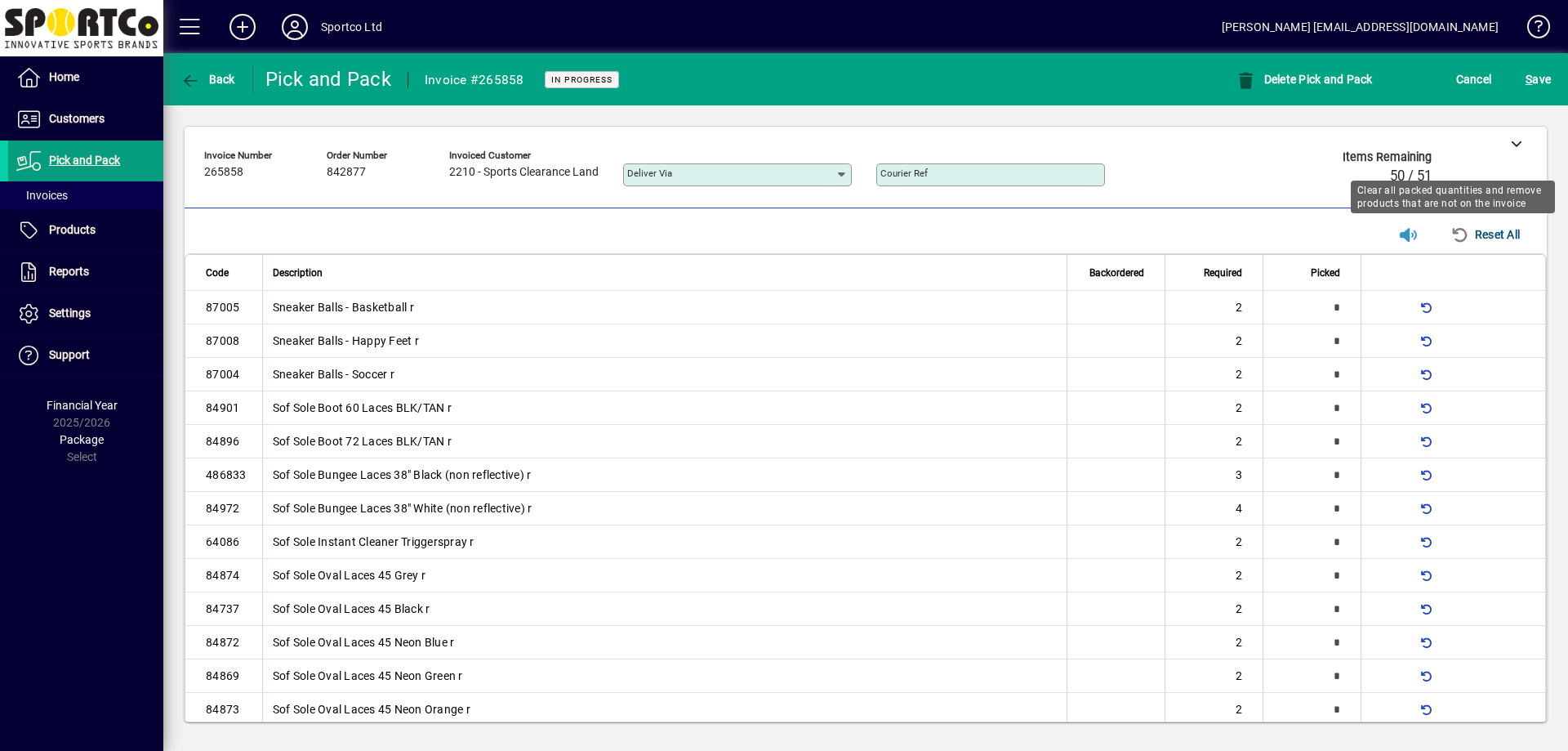
scroll to position [319, 0]
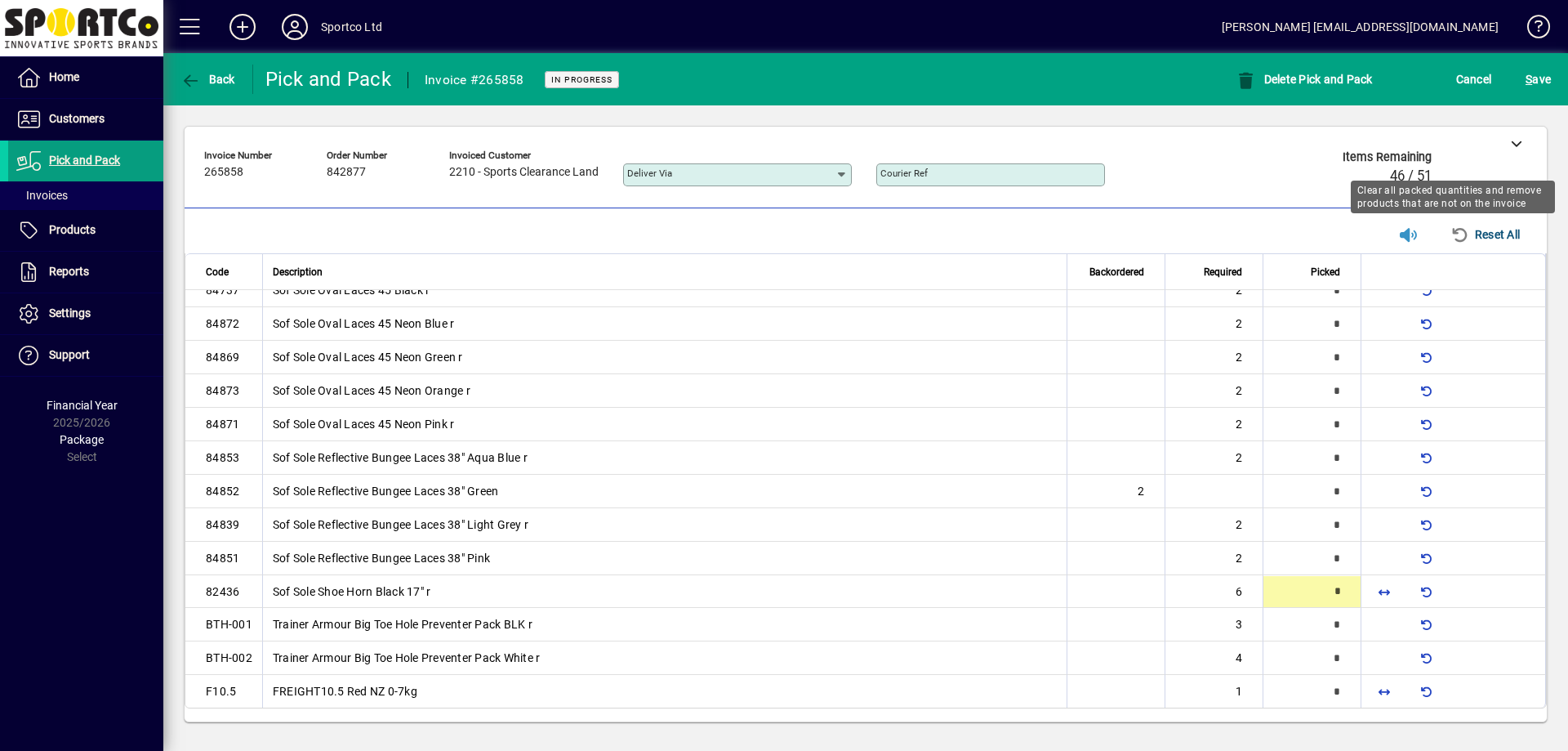
type input "*"
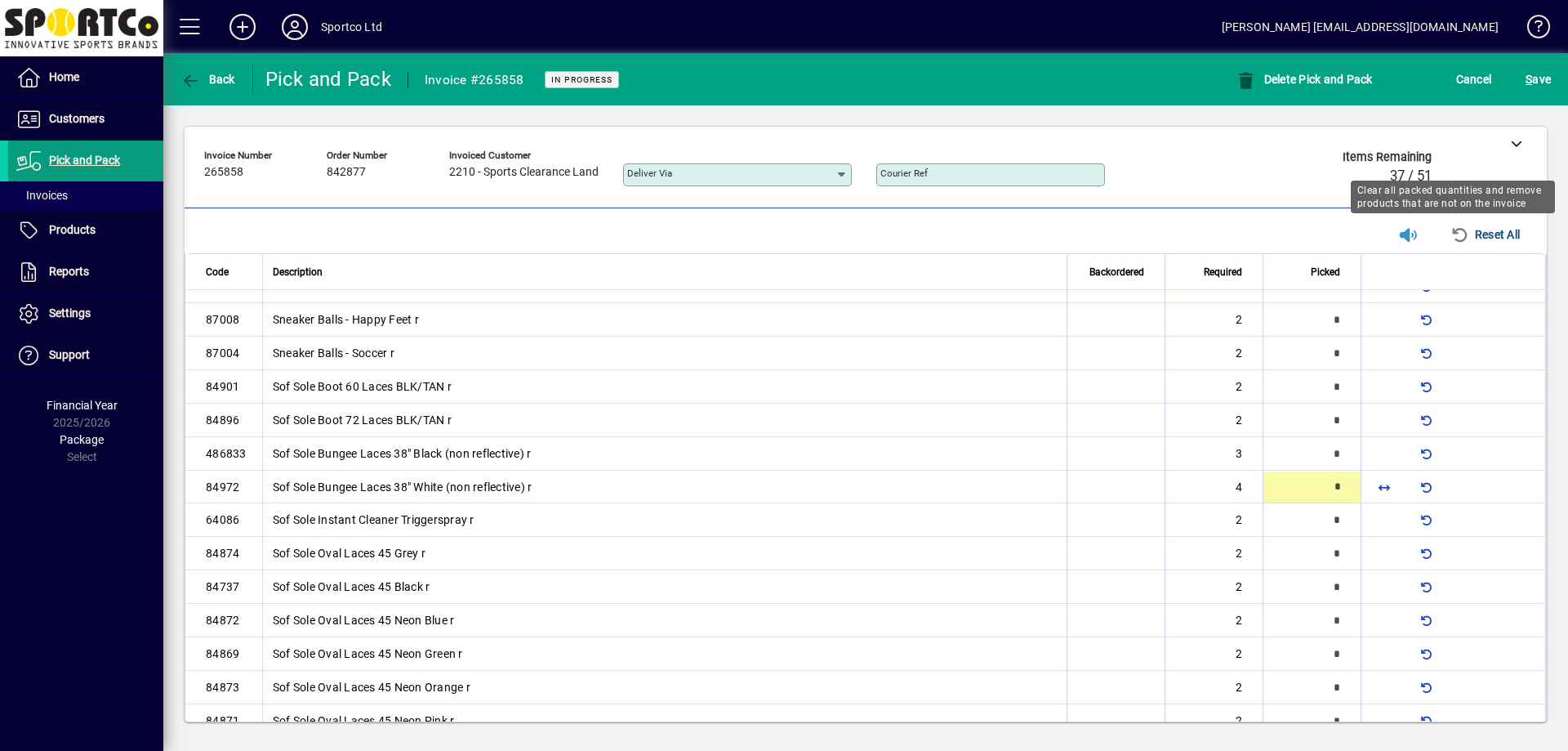
type input "*"
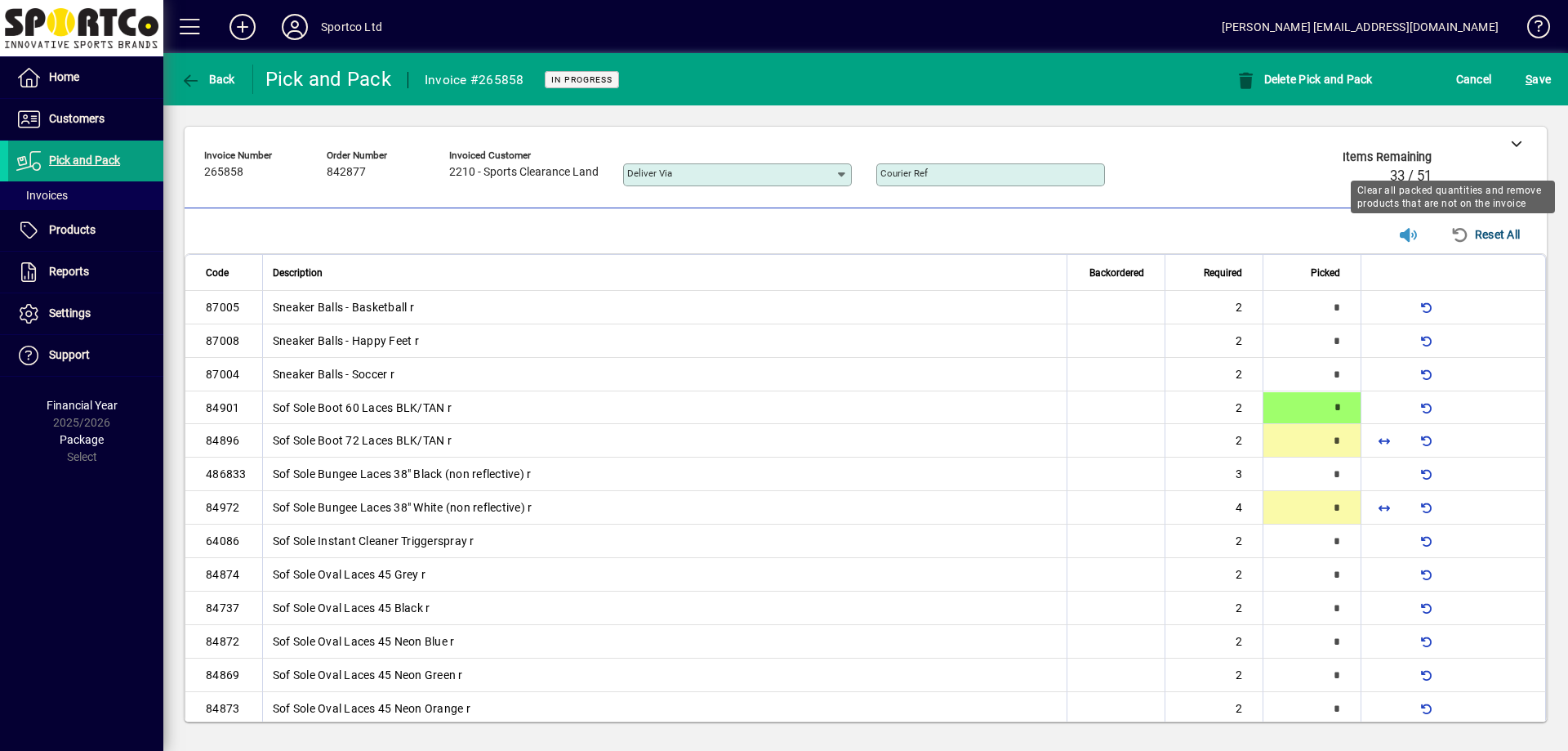
type input "*"
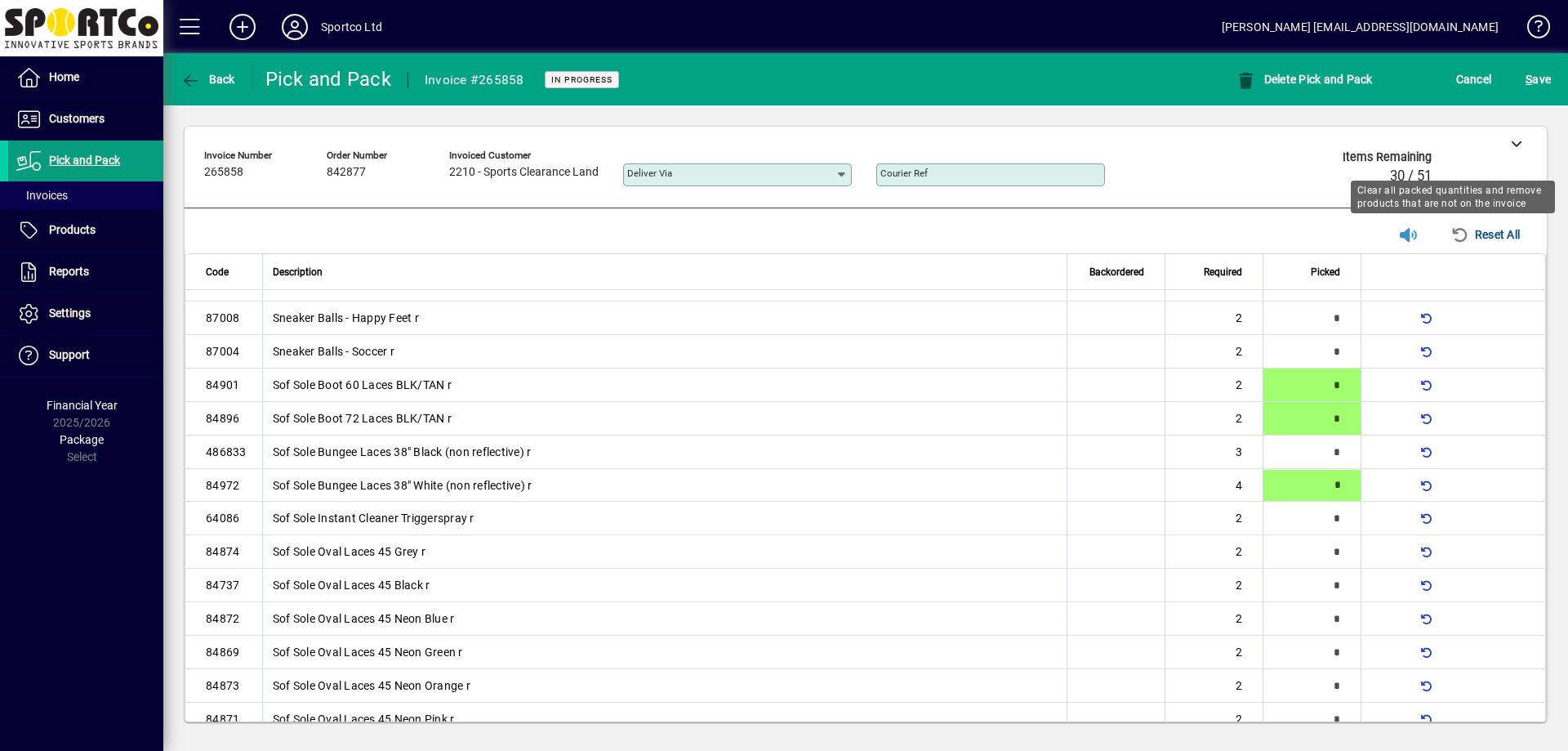
type input "*"
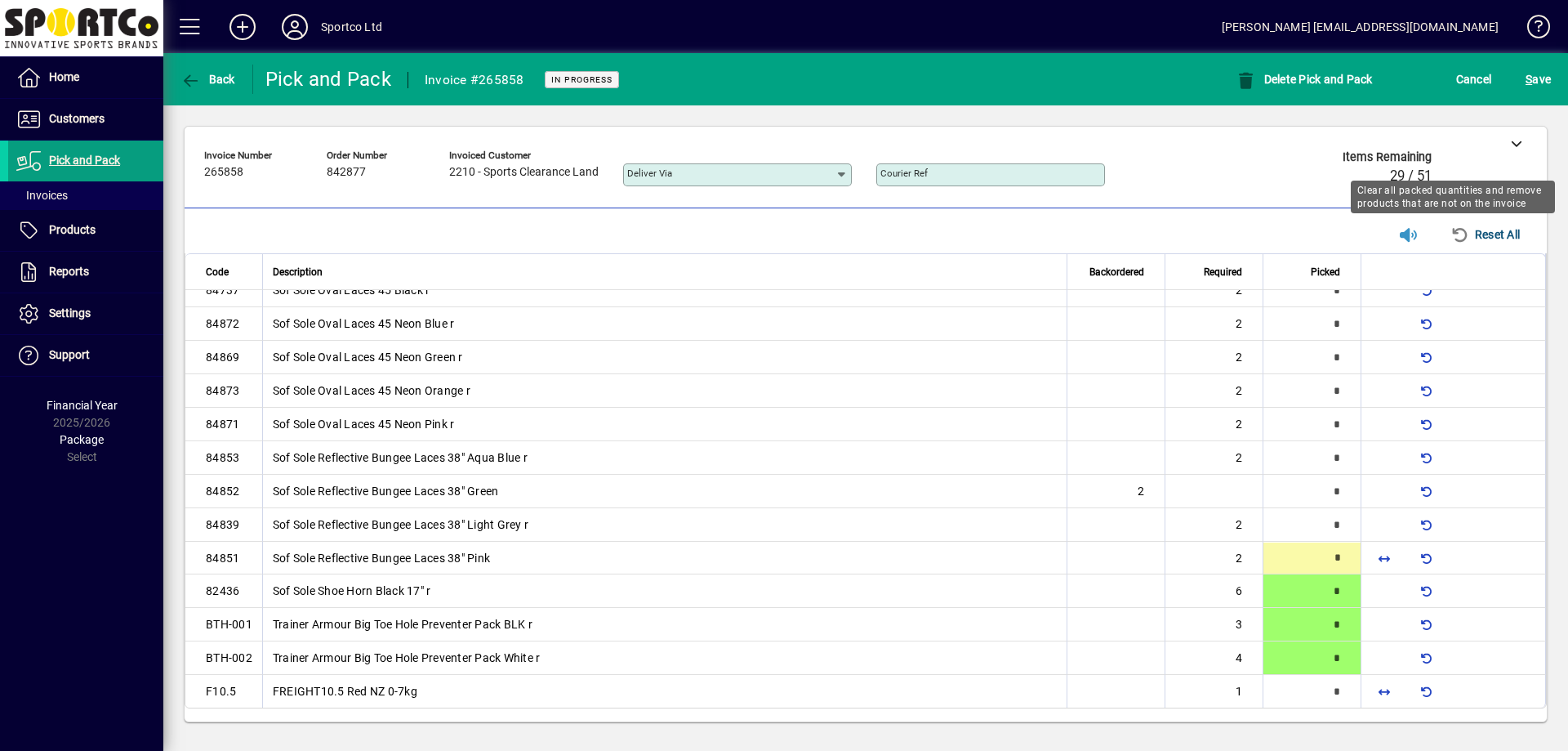
type input "*"
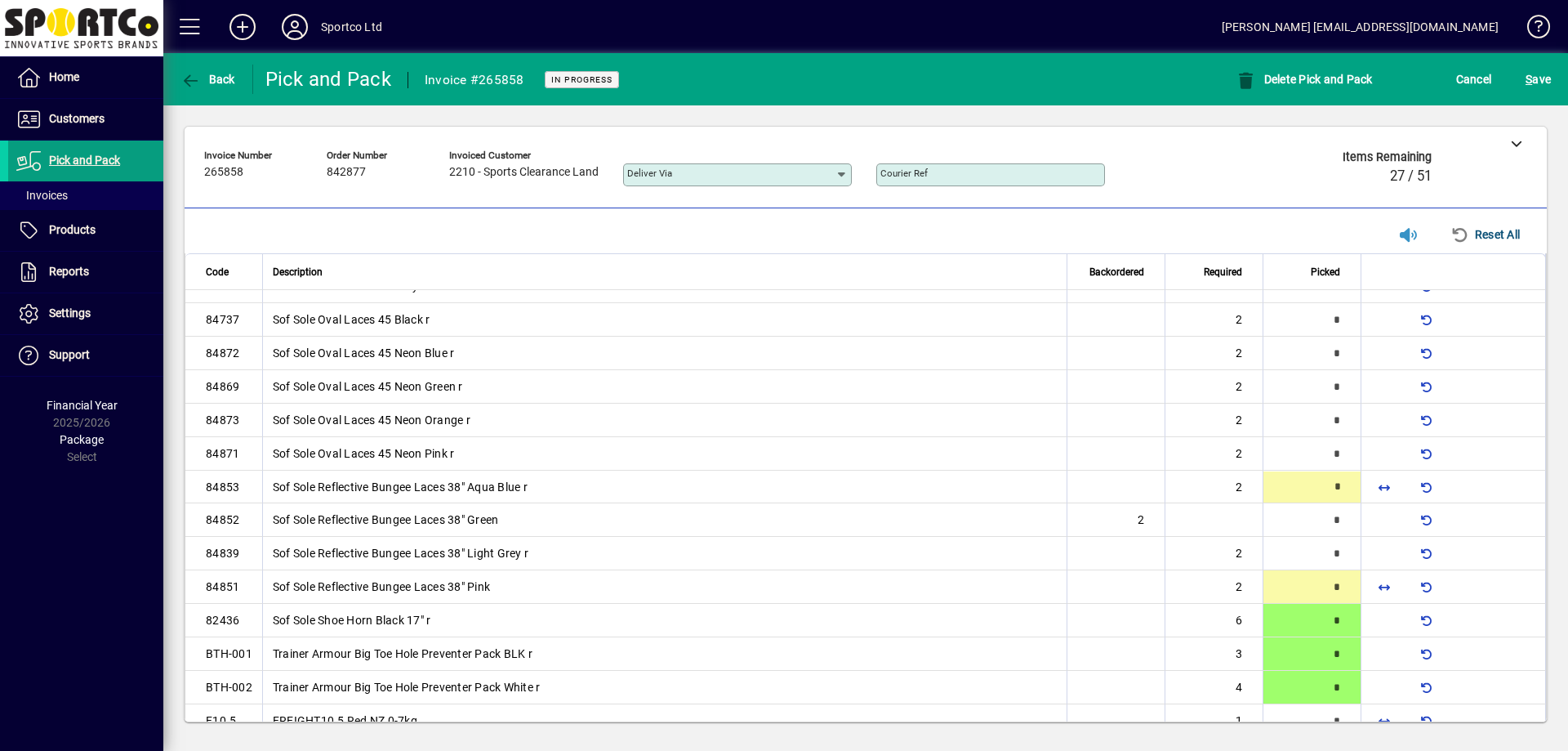
type input "*"
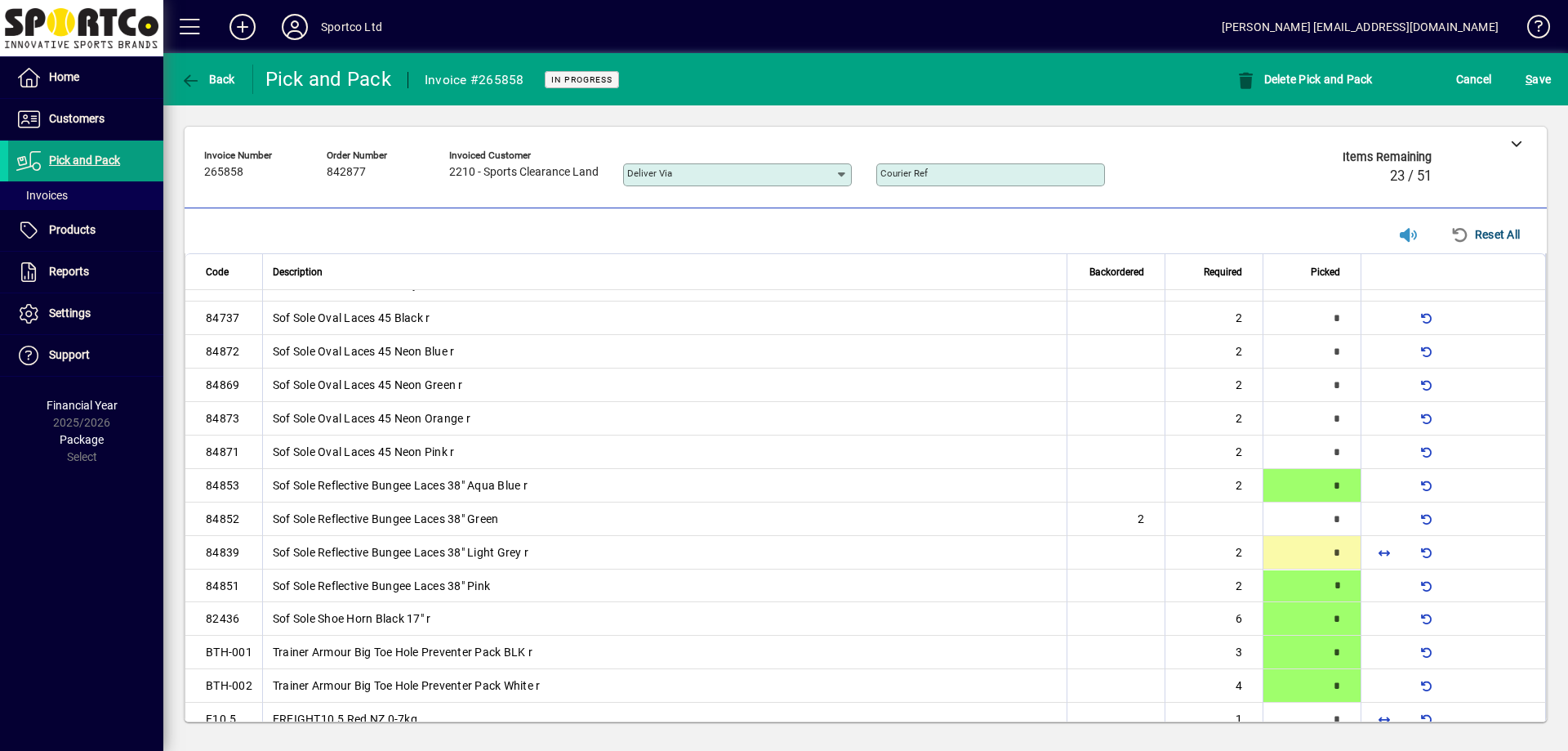
scroll to position [0, 0]
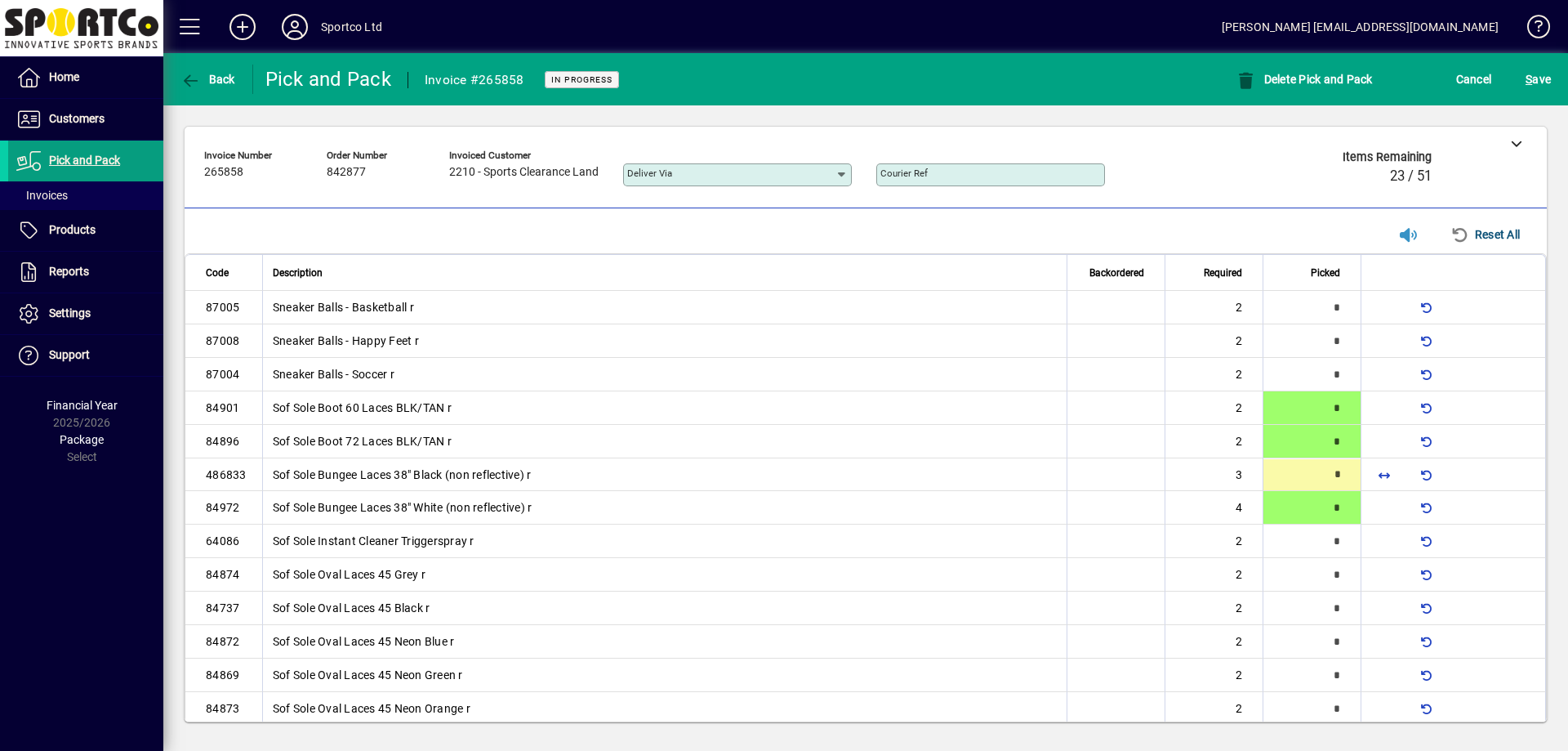
type input "*"
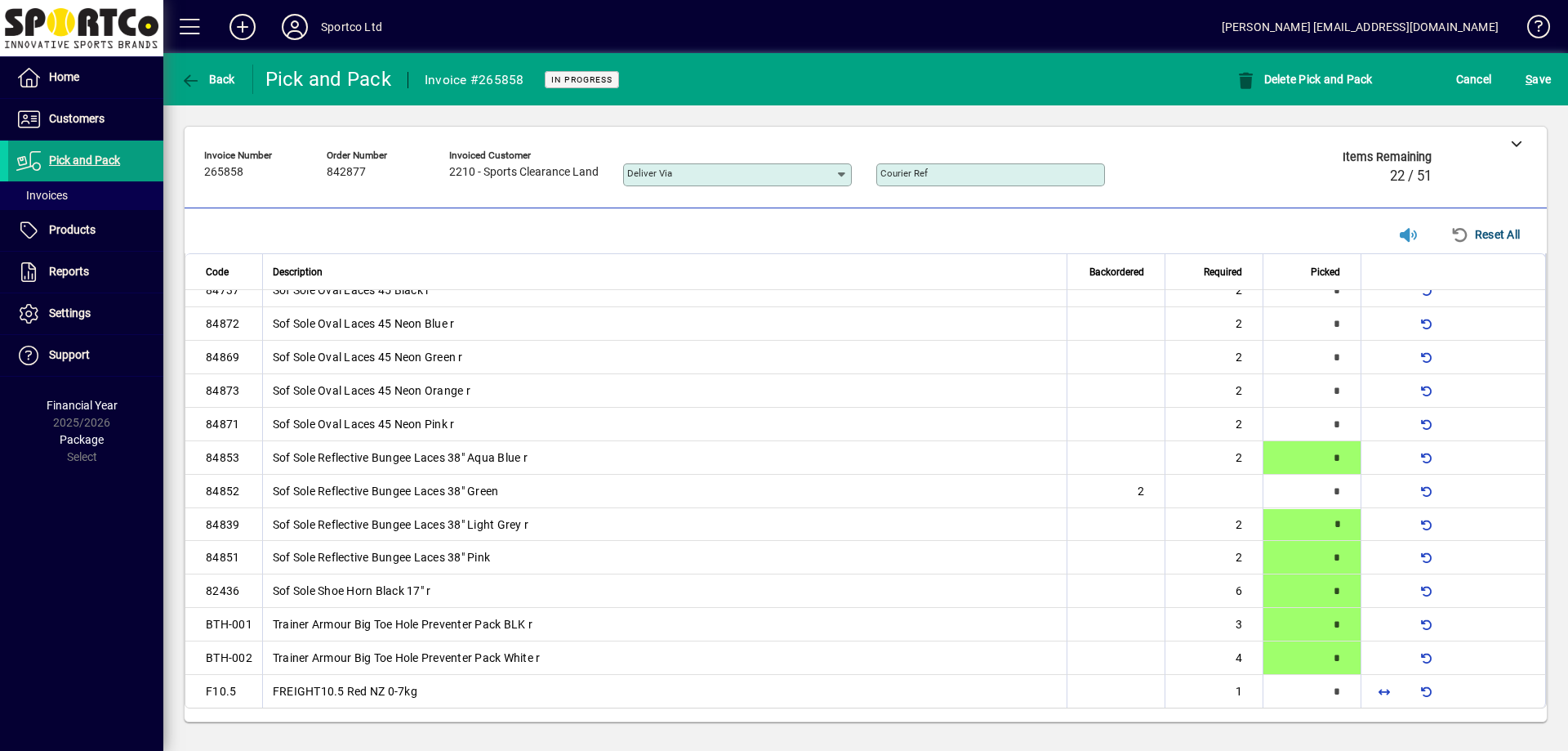
type input "*"
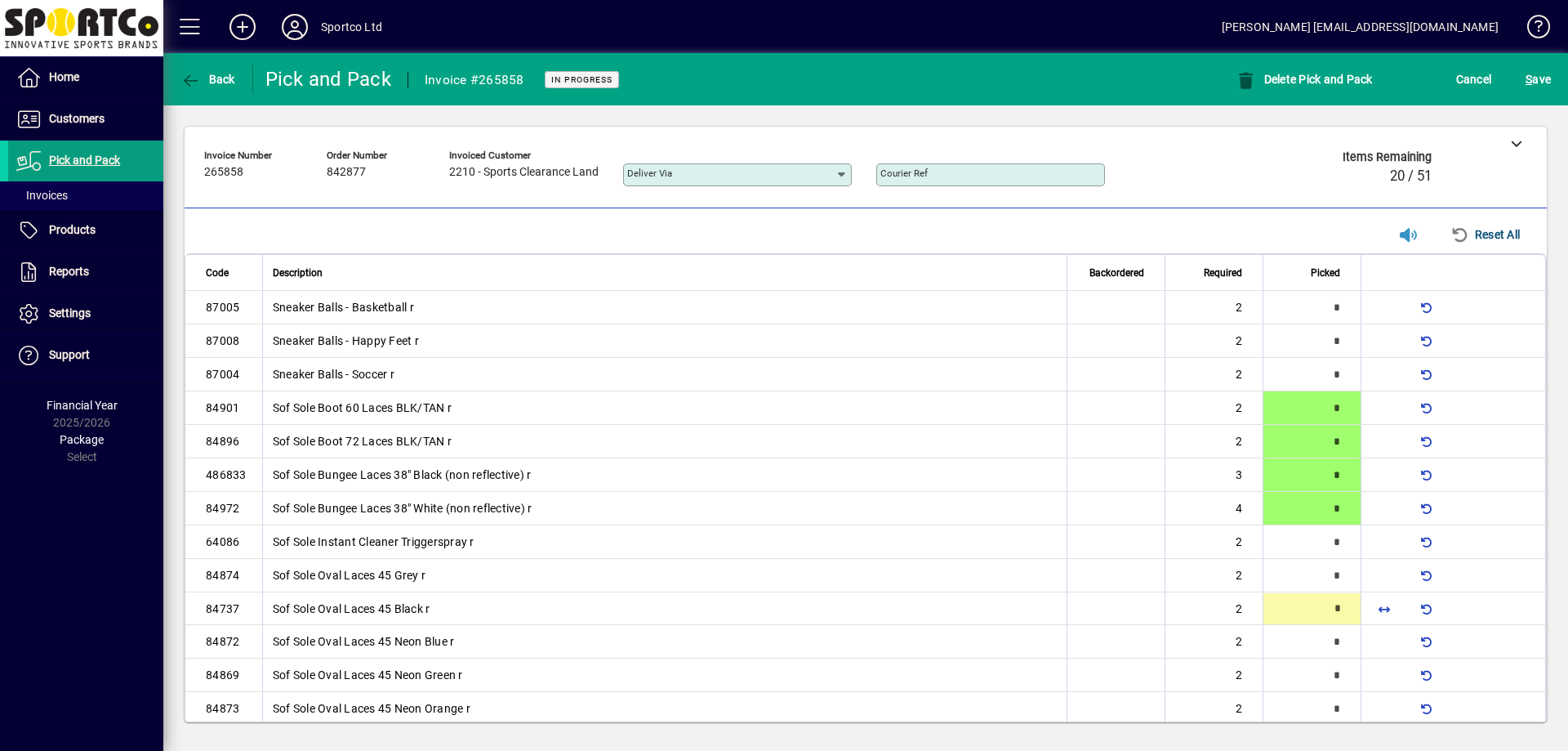
type input "*"
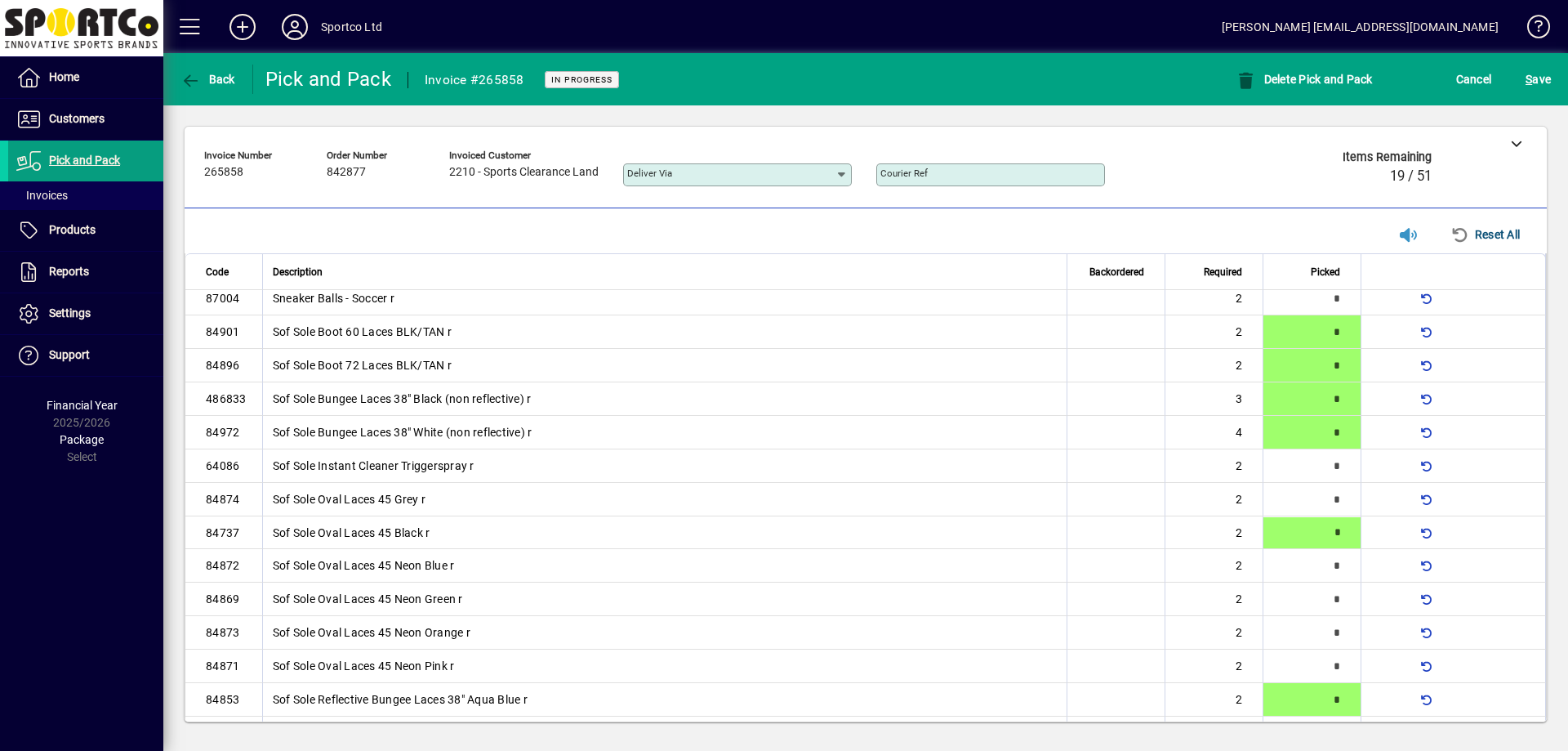
scroll to position [124, 0]
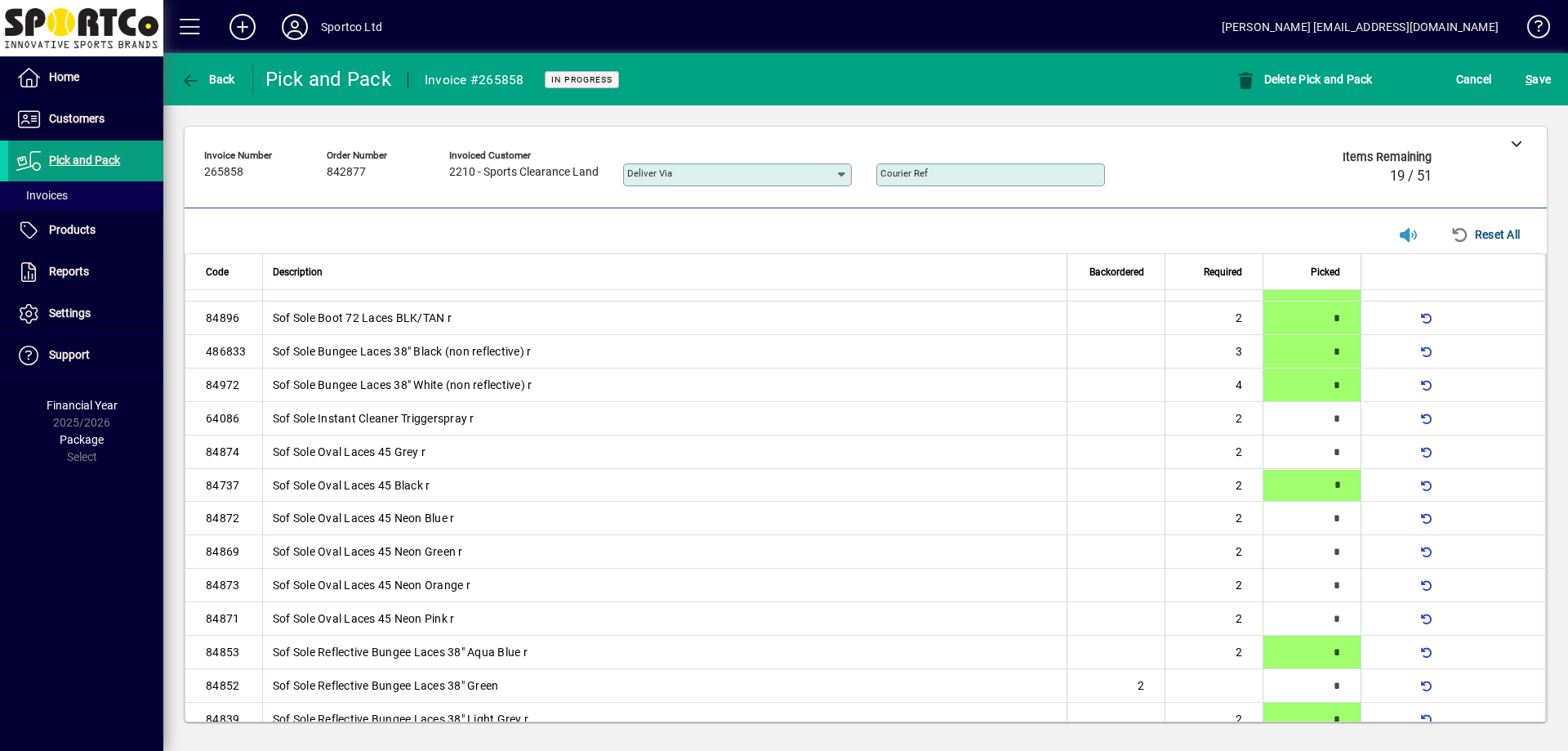
type input "*"
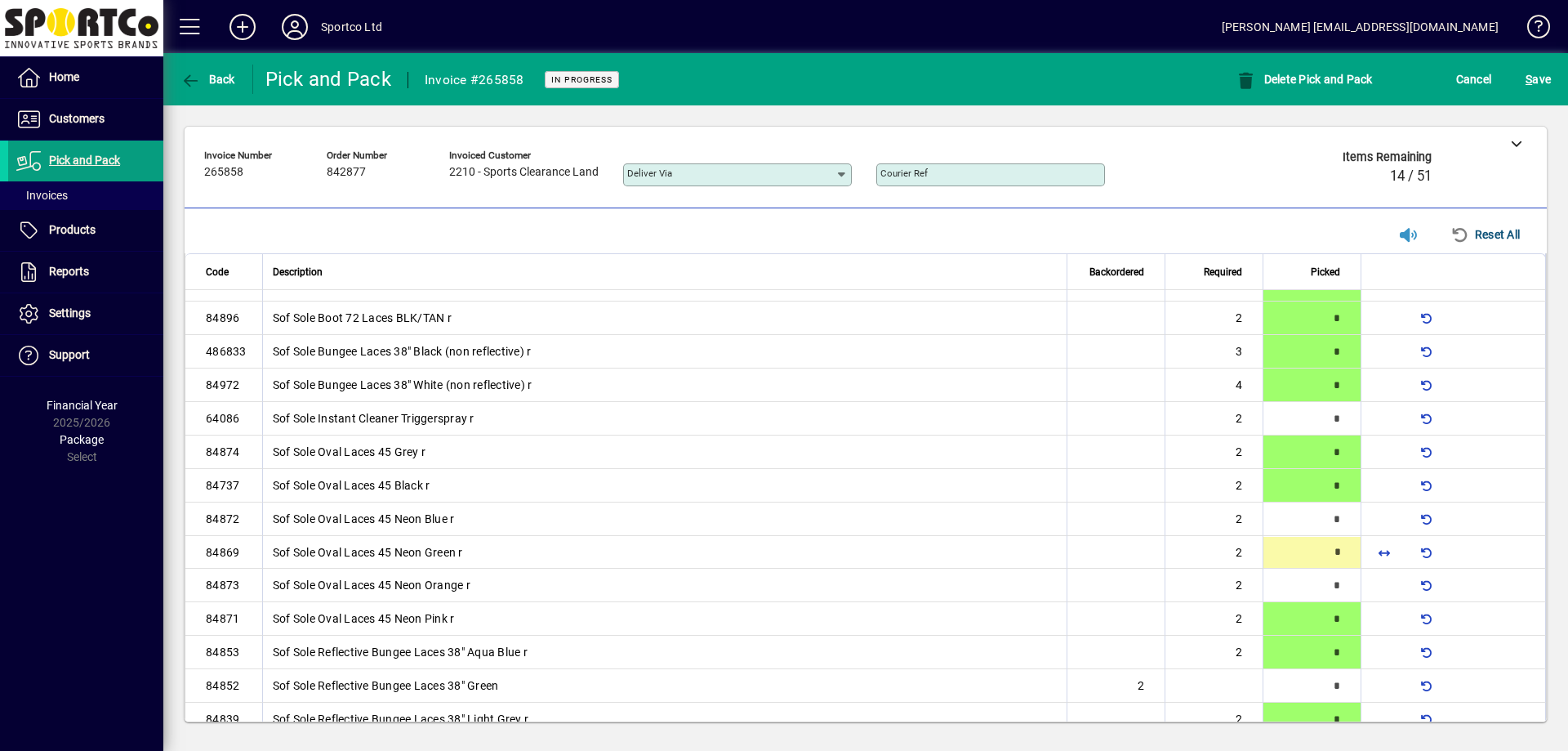
type input "*"
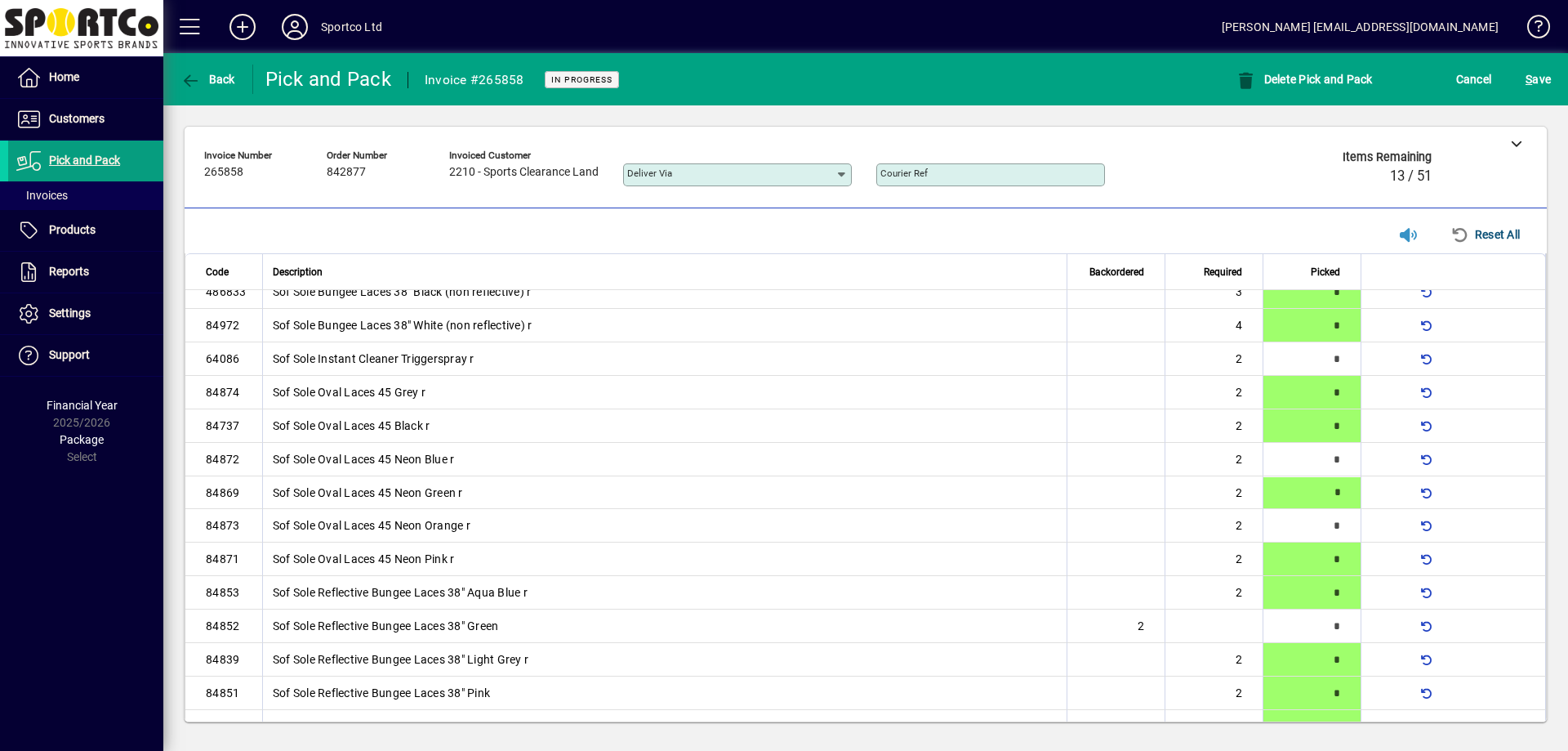
scroll to position [190, 0]
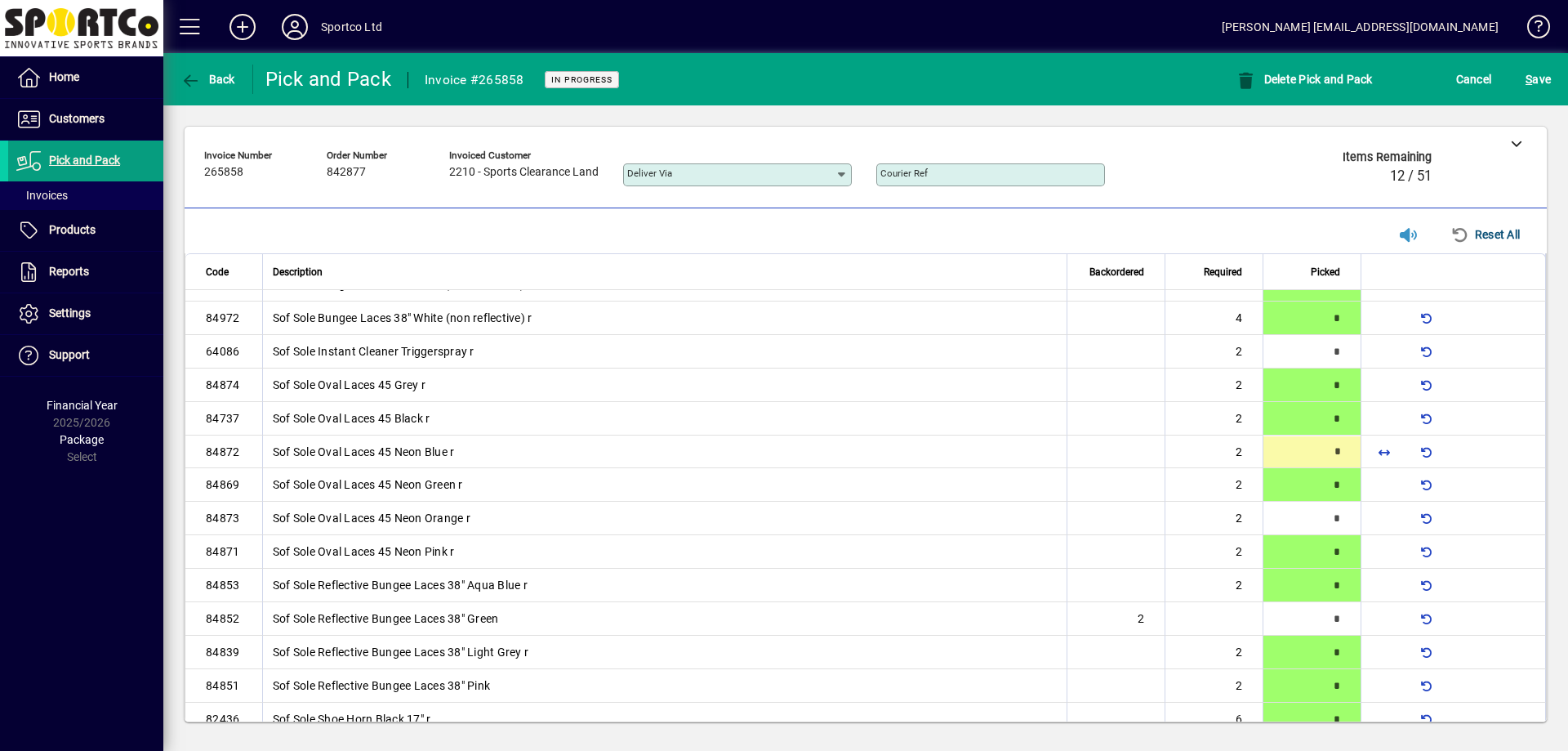
type input "*"
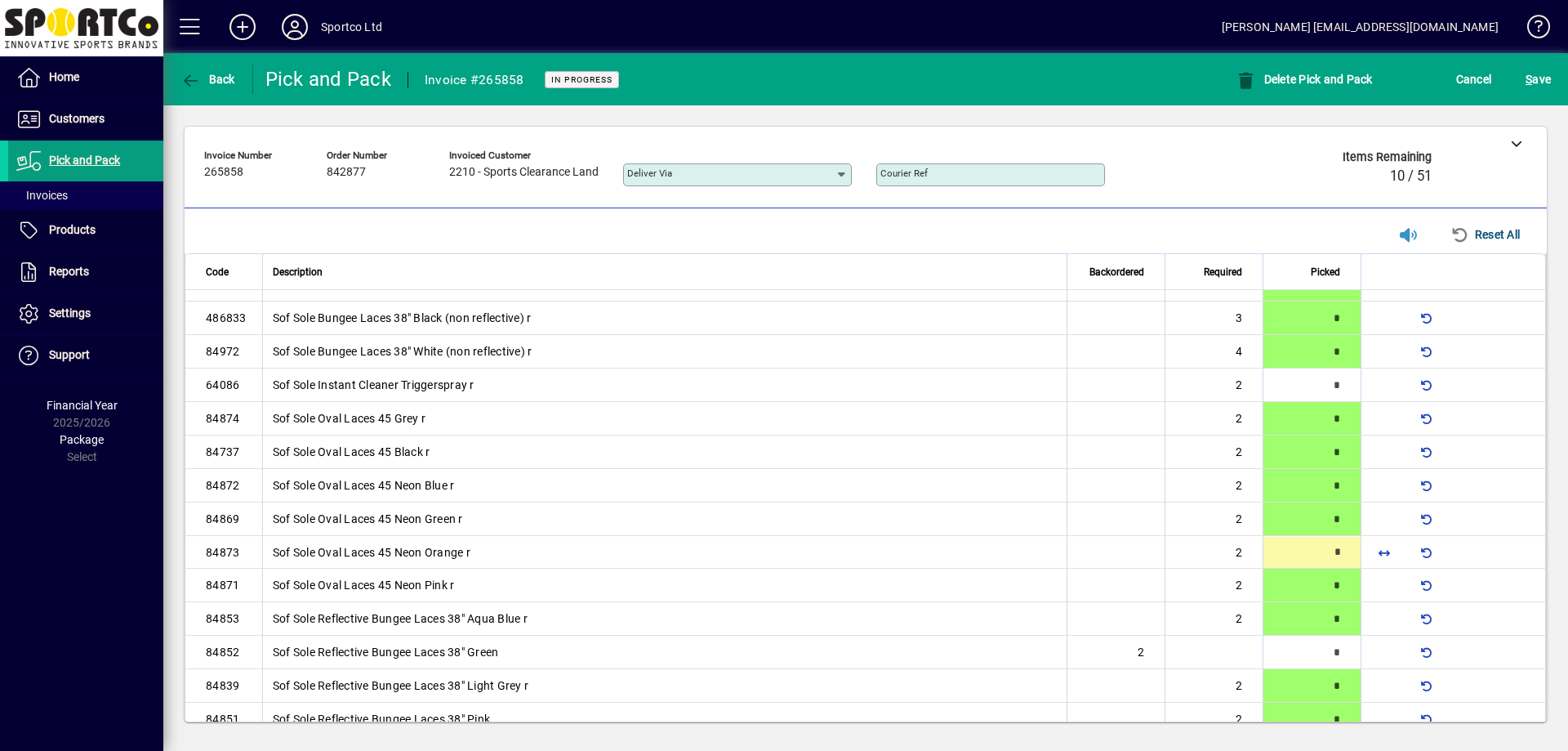
type input "*"
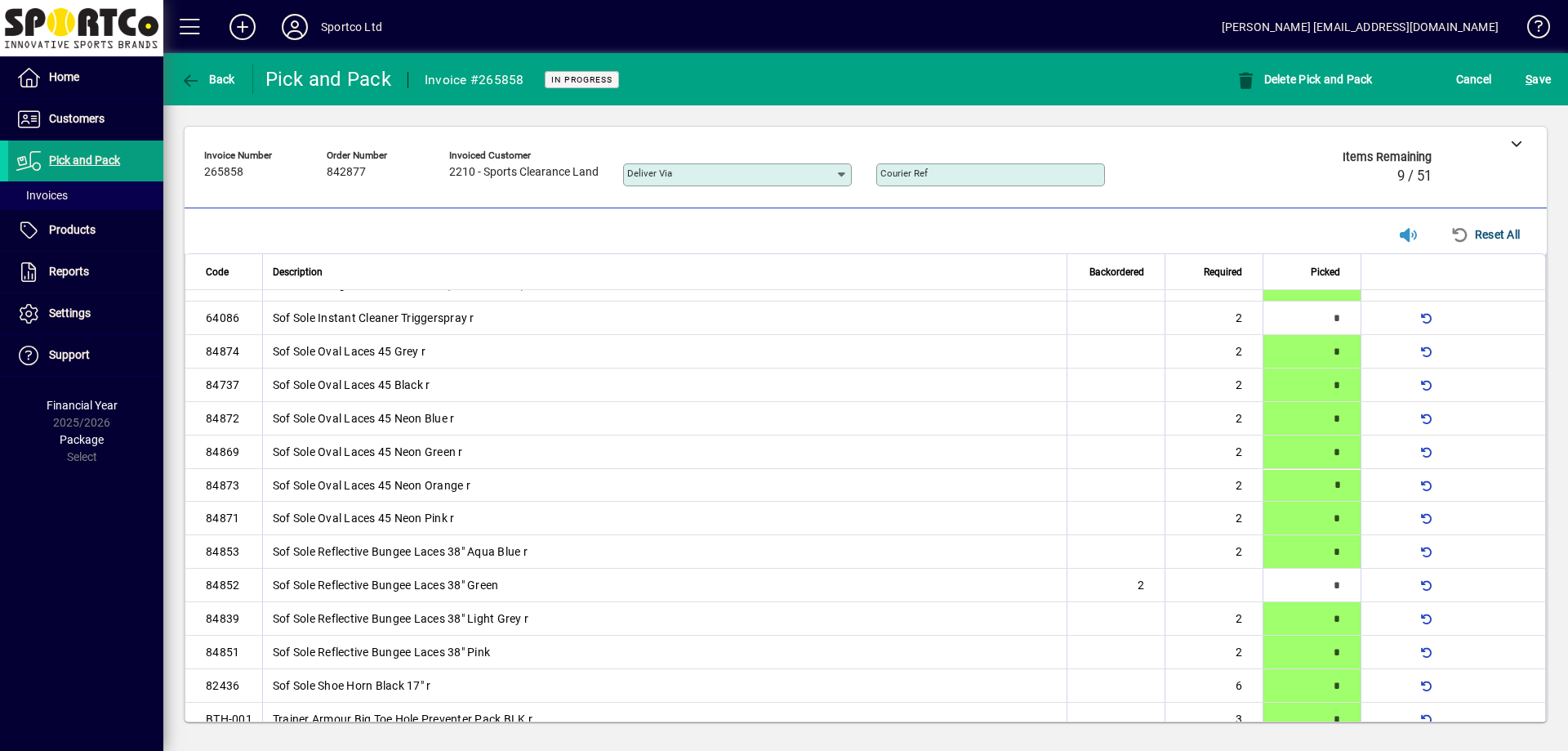
type input "*"
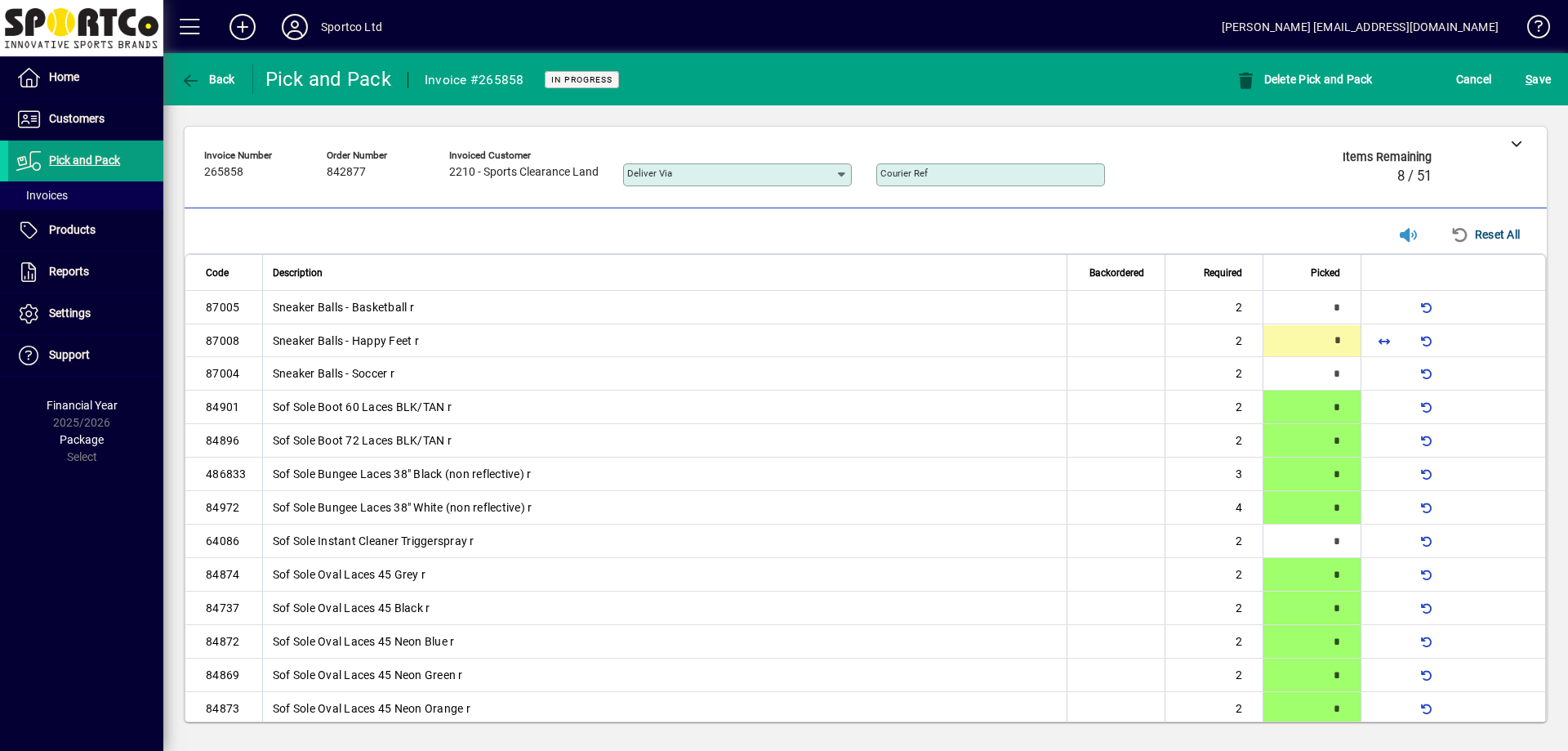
type input "*"
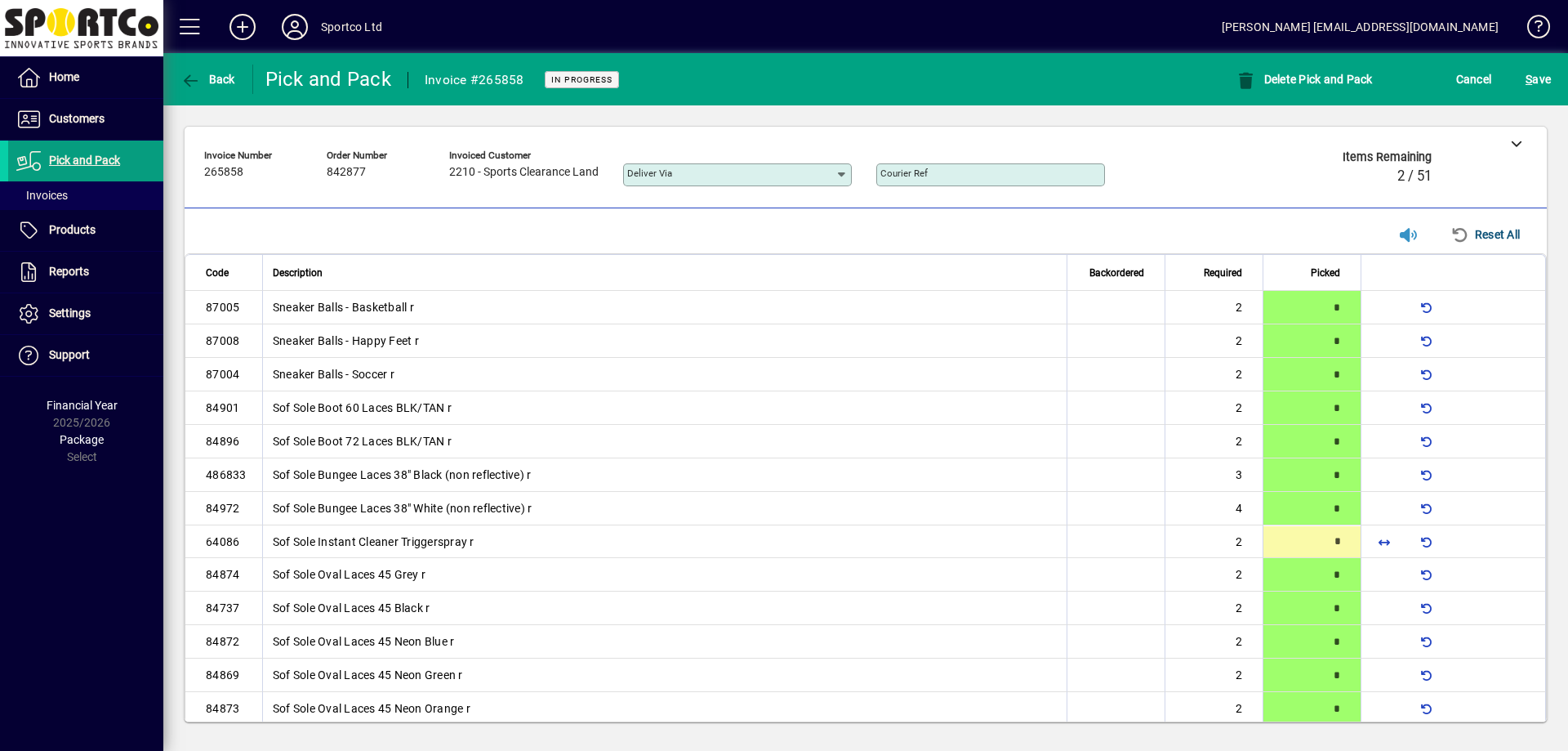
type input "*"
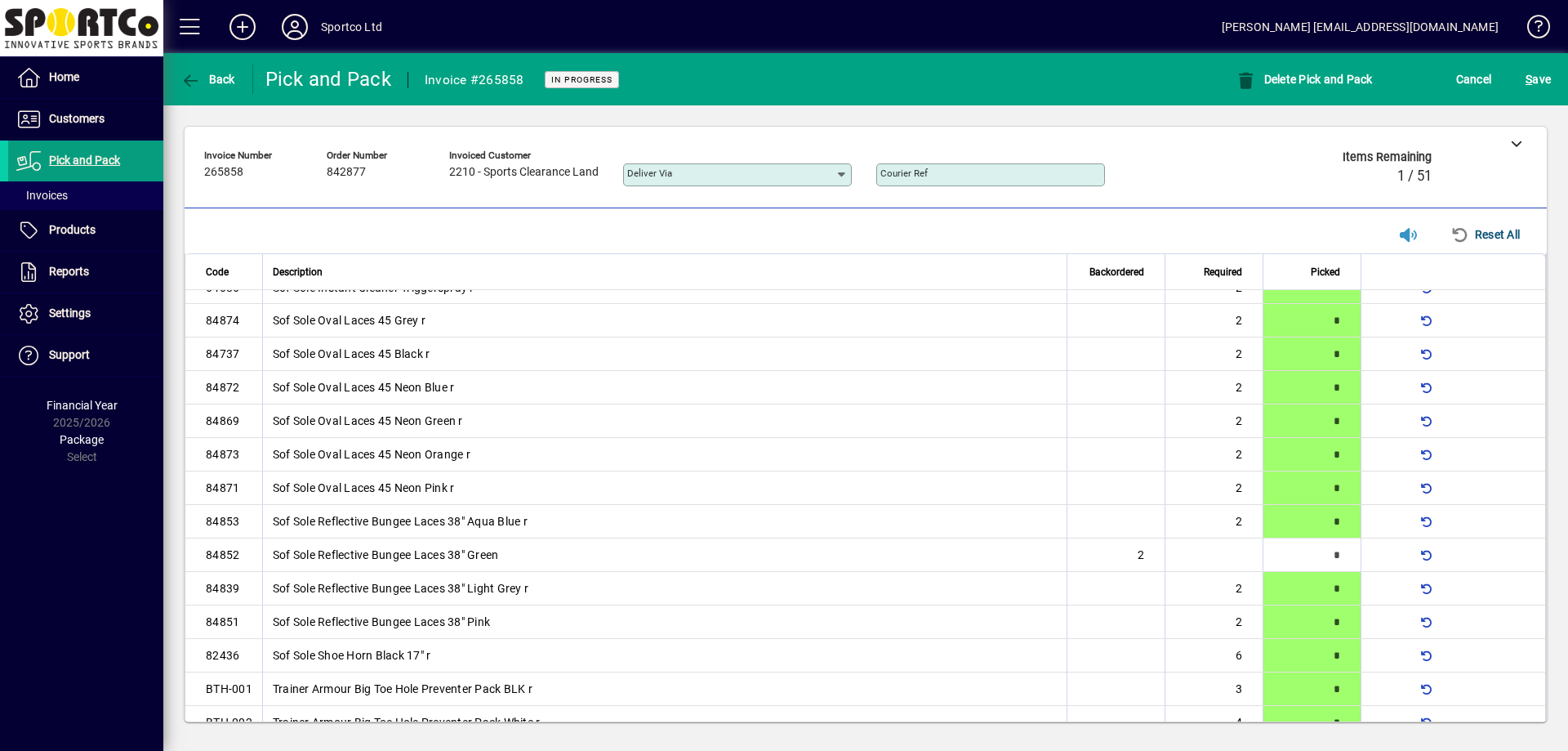
scroll to position [319, 0]
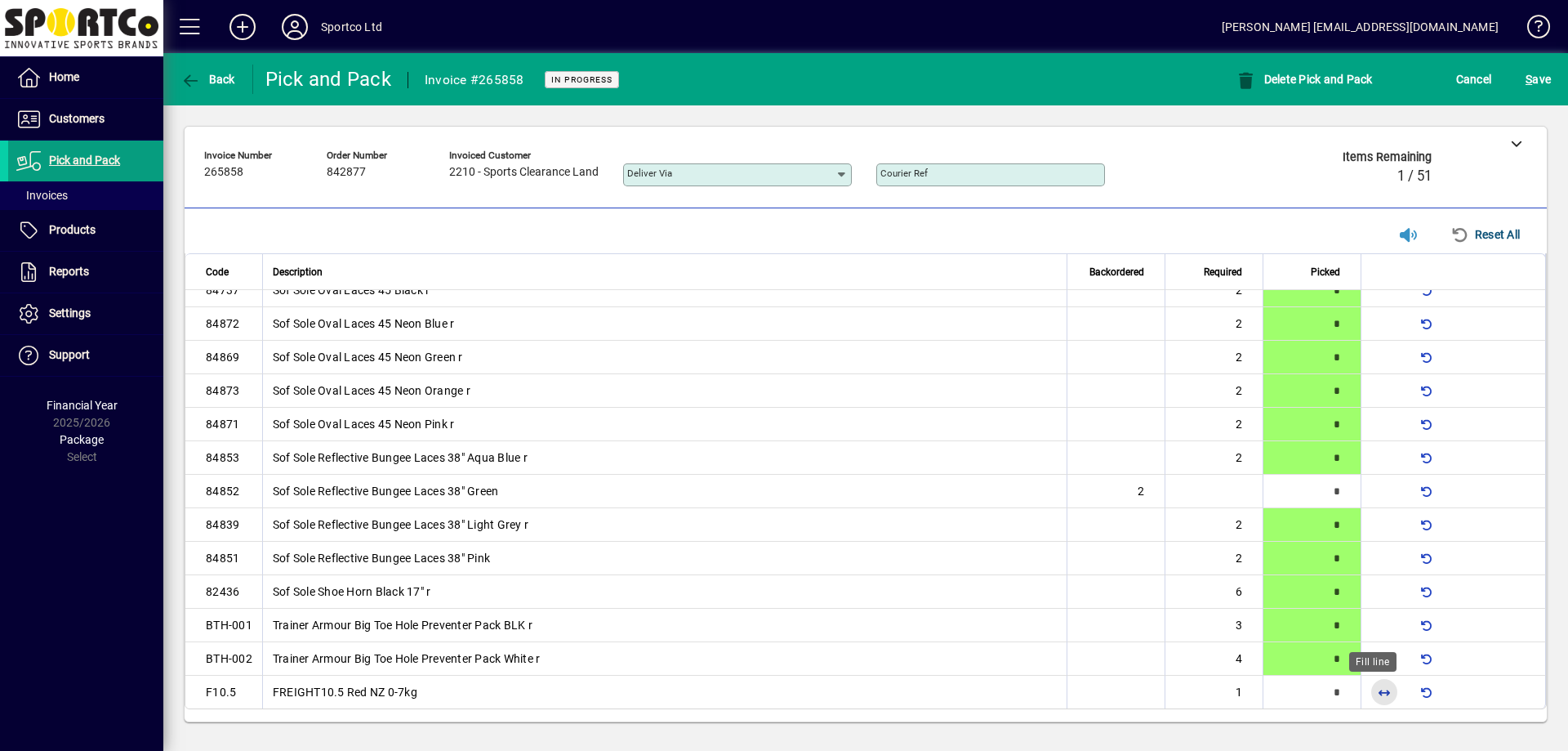
click at [1375, 691] on span "button" at bounding box center [1384, 692] width 39 height 39
type input "*"
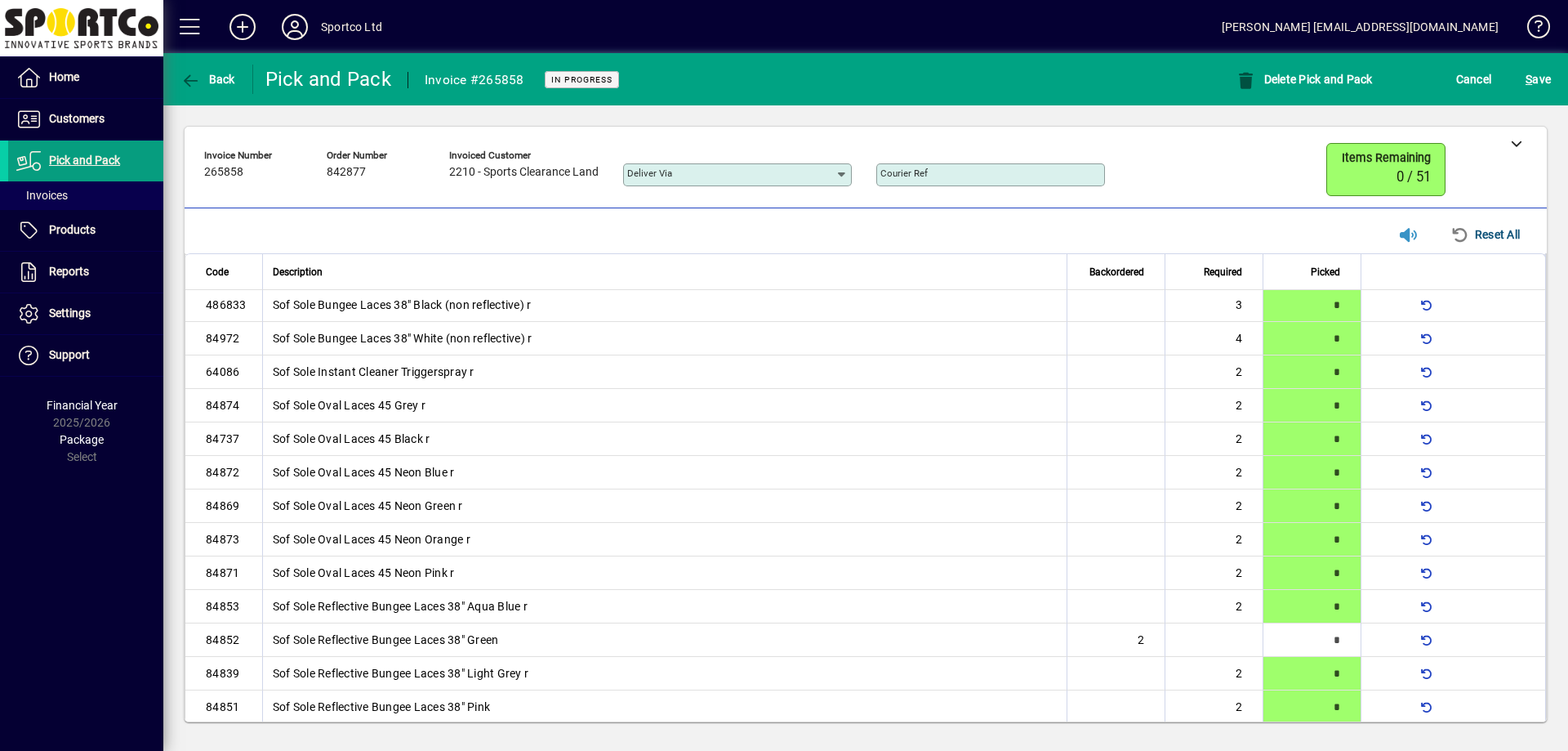
scroll to position [0, 0]
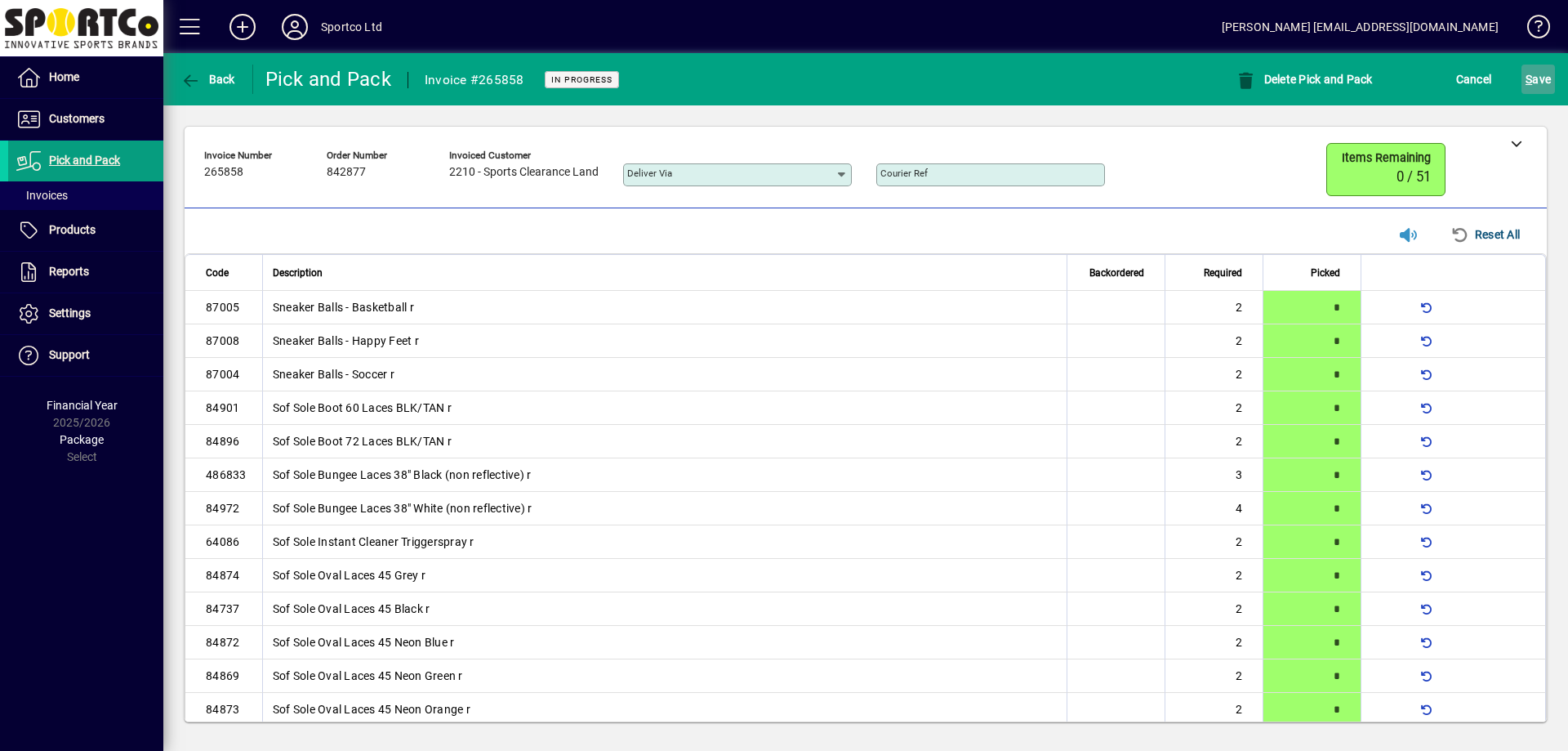
click at [1536, 88] on span "S ave" at bounding box center [1538, 79] width 25 height 26
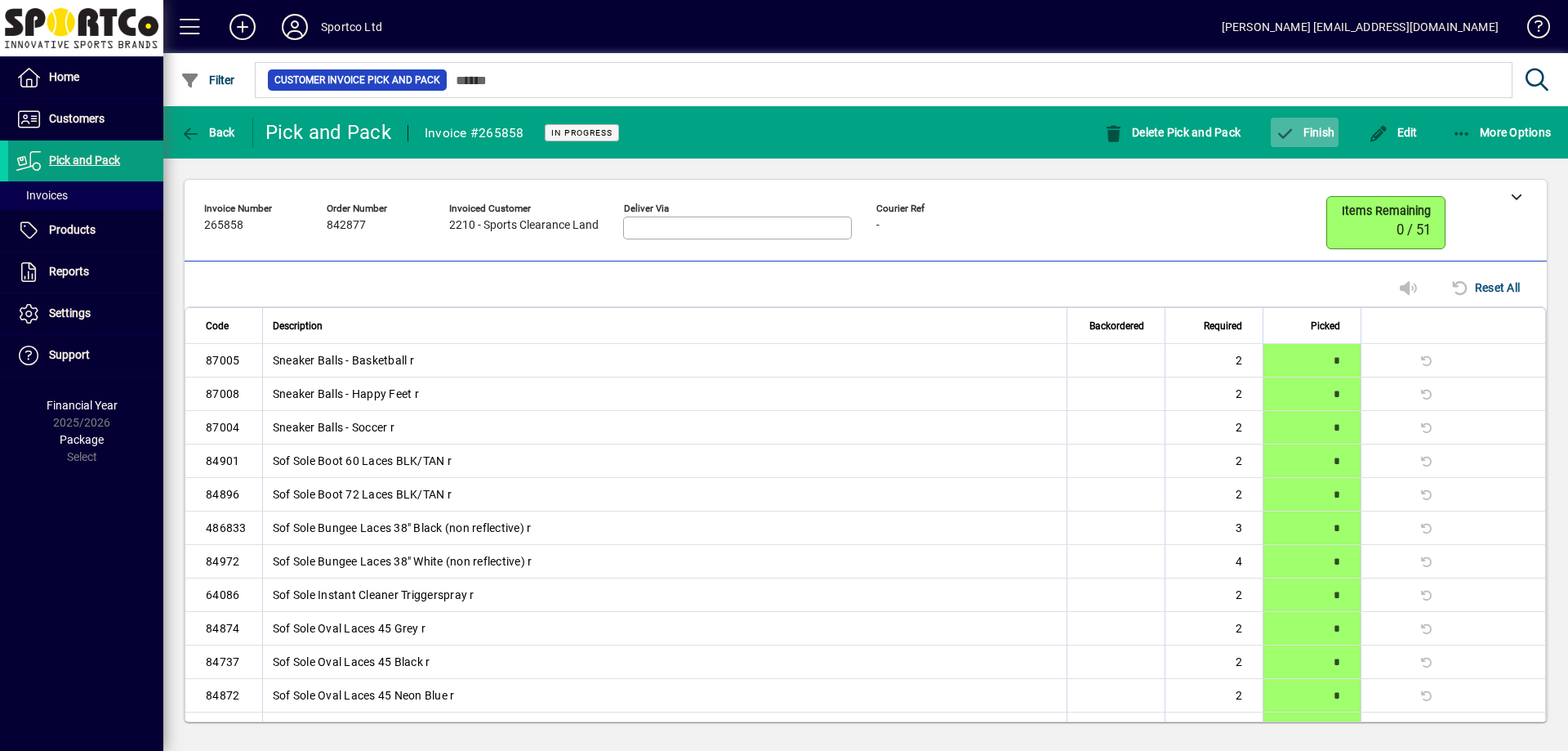
click at [1290, 130] on icon "button" at bounding box center [1285, 134] width 20 height 17
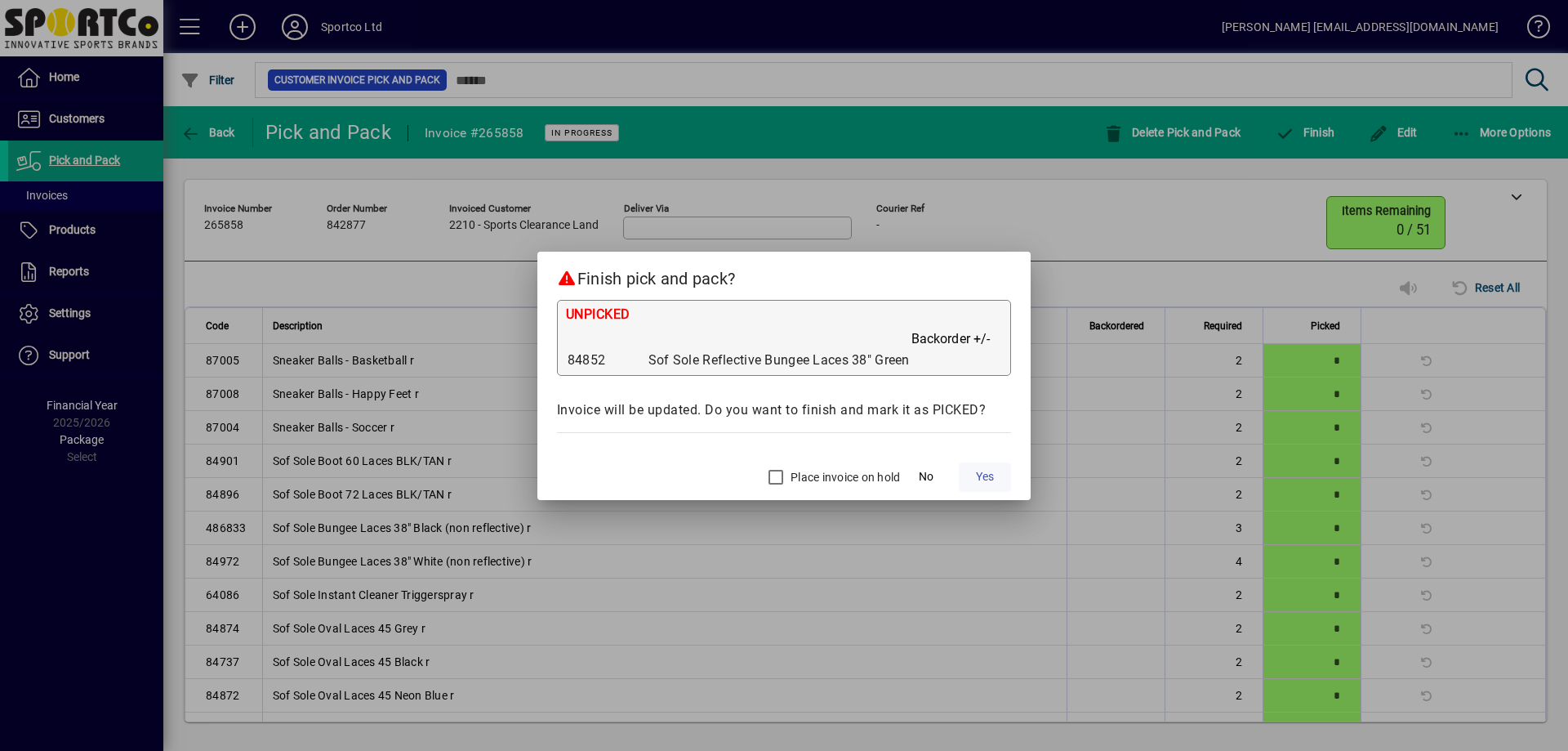
click at [1002, 476] on span at bounding box center [984, 477] width 53 height 39
